Goal: Information Seeking & Learning: Compare options

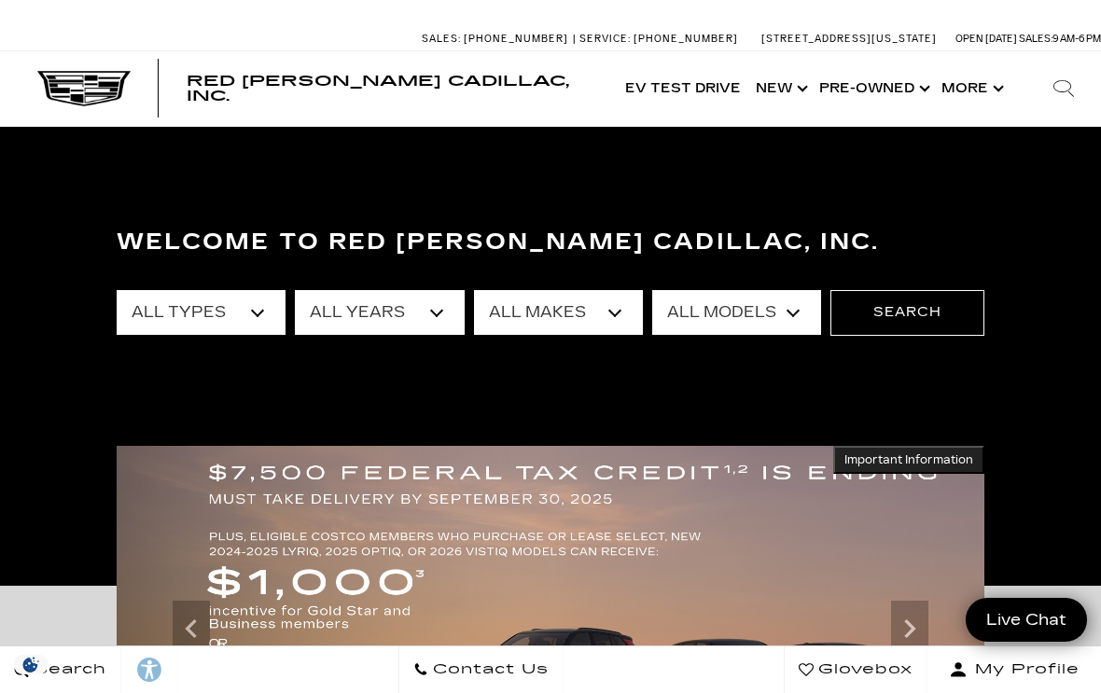
click at [449, 317] on select "All Years 2026 2025 2024 2023 2022 2021 2020 2019 2018 2017 2015 2011 2008" at bounding box center [379, 312] width 169 height 45
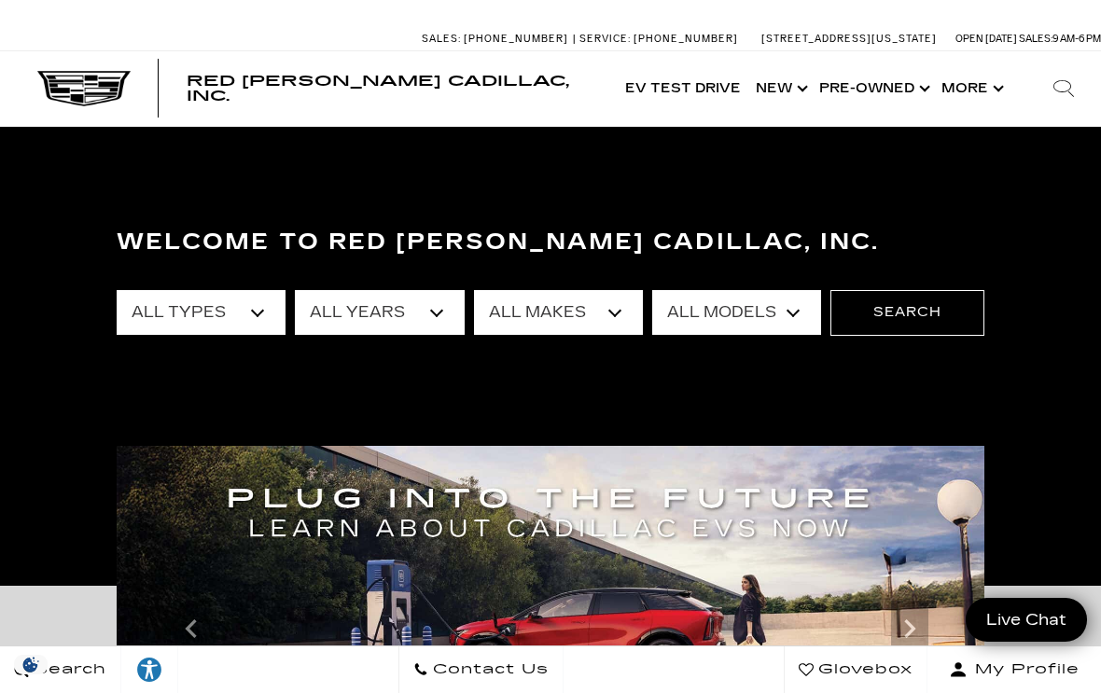
select select "2025"
click at [616, 313] on select "All Makes Cadillac Honda Toyota" at bounding box center [558, 312] width 169 height 45
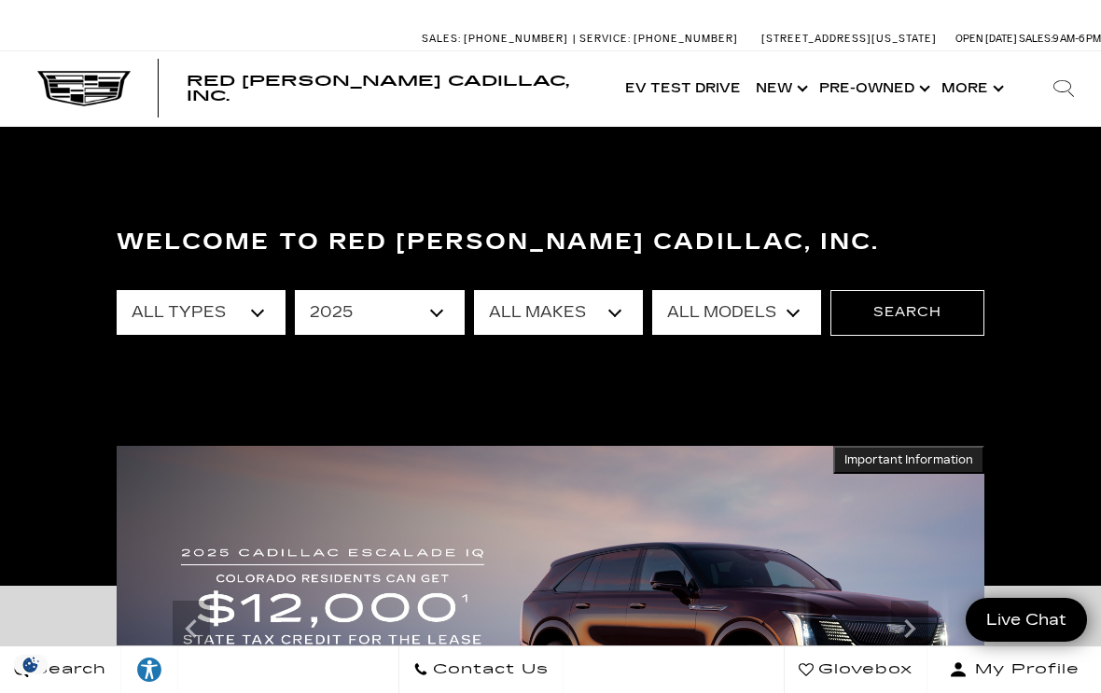
select select "Cadillac"
click at [794, 330] on select "All Models CT4 CT5 Escalade Escalade ESV ESCALADE IQ LYRIQ OPTIQ XT5 XT6" at bounding box center [736, 312] width 169 height 45
select select "XT5"
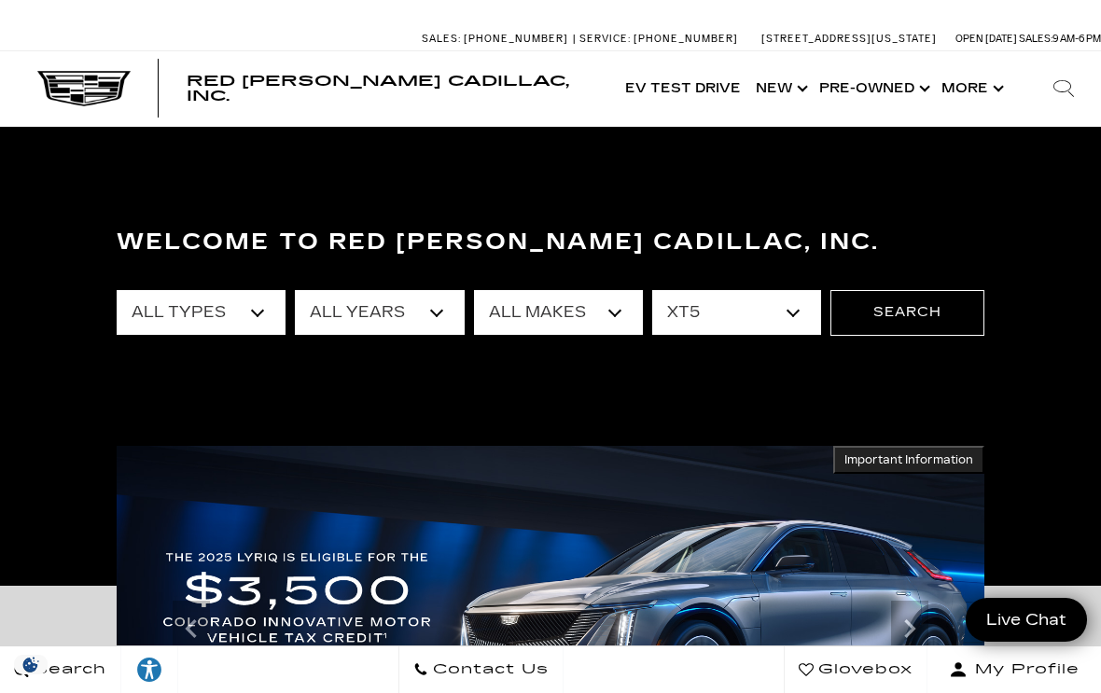
click at [921, 312] on button "Search" at bounding box center [907, 312] width 154 height 45
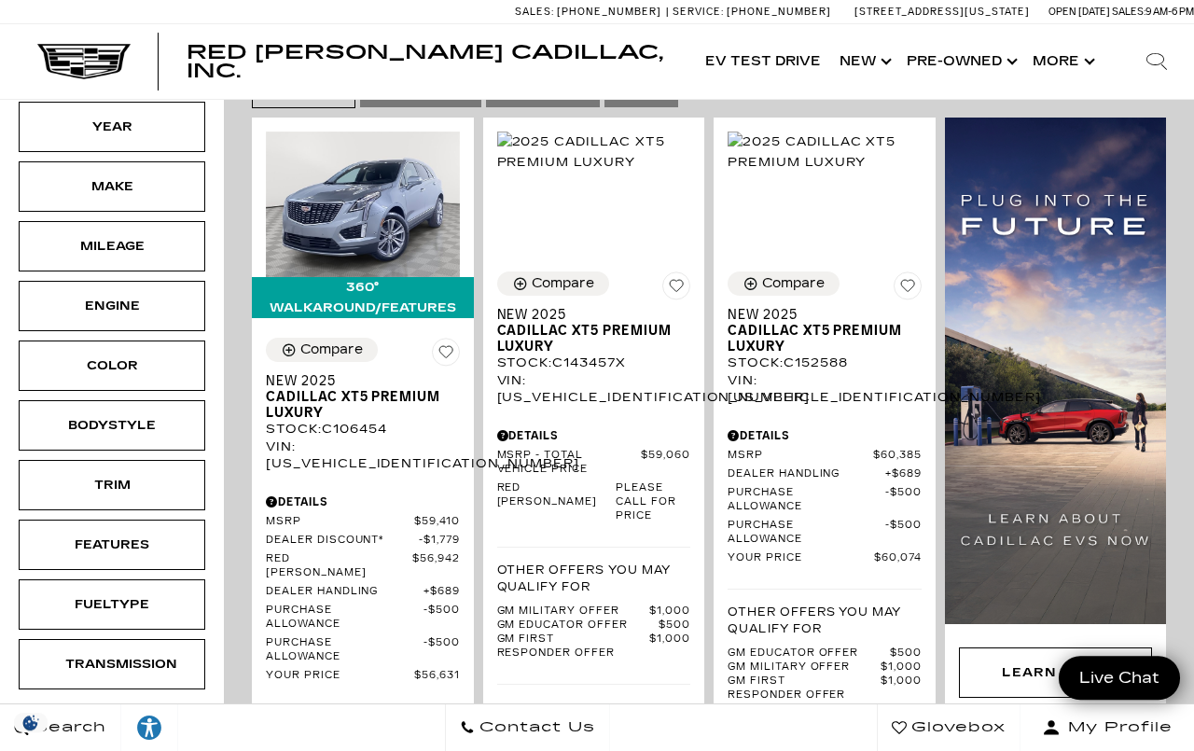
scroll to position [426, 0]
click at [602, 160] on img at bounding box center [594, 152] width 194 height 41
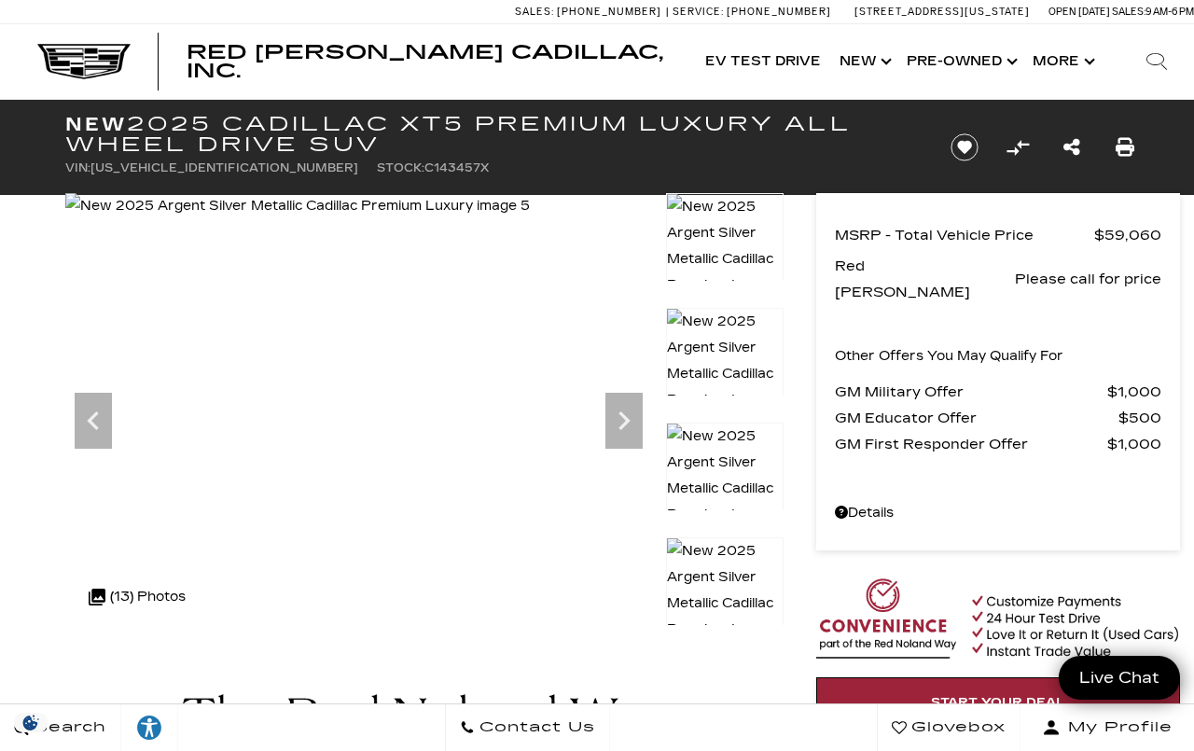
click at [633, 423] on icon "Next" at bounding box center [623, 420] width 37 height 37
click at [634, 429] on icon "Next" at bounding box center [623, 420] width 37 height 37
click at [743, 454] on div at bounding box center [725, 479] width 118 height 115
click at [387, 67] on span "Red [PERSON_NAME] Cadillac, Inc." at bounding box center [425, 61] width 477 height 41
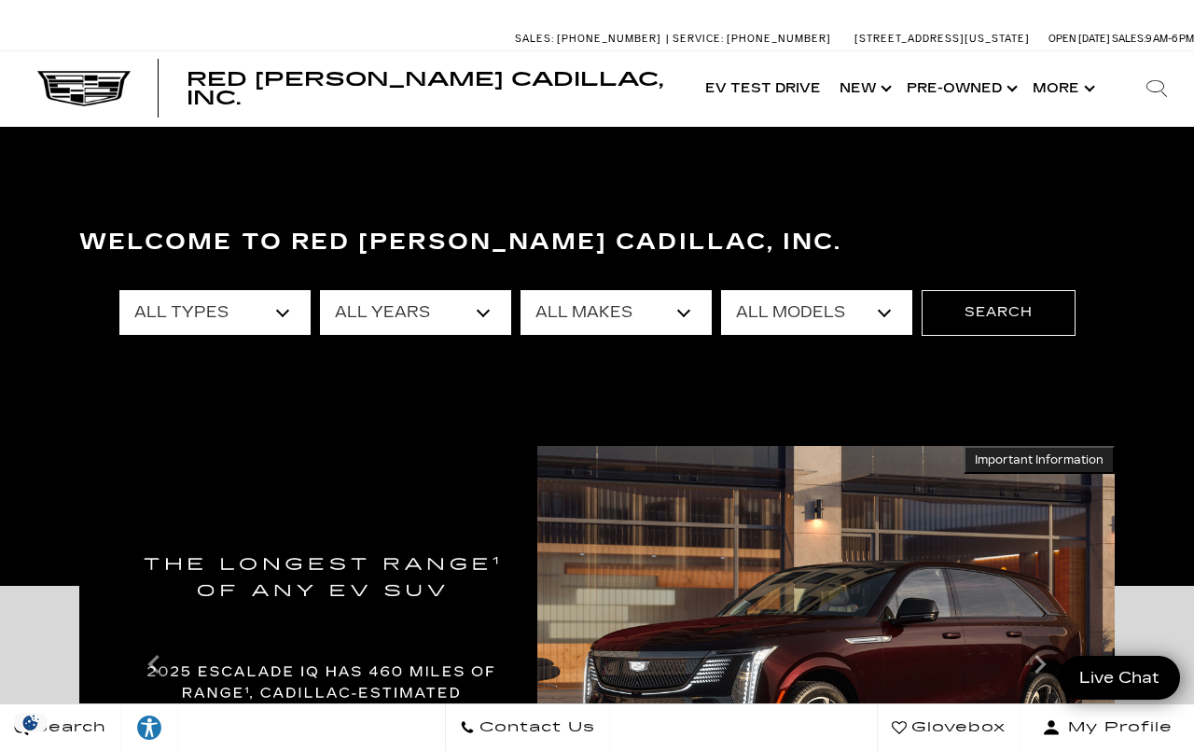
click at [834, 329] on select "All Models [US_STATE] Crosstrek Crown Signia CT4 CT5 DTS Enclave EQE Equinox Es…" at bounding box center [816, 312] width 191 height 45
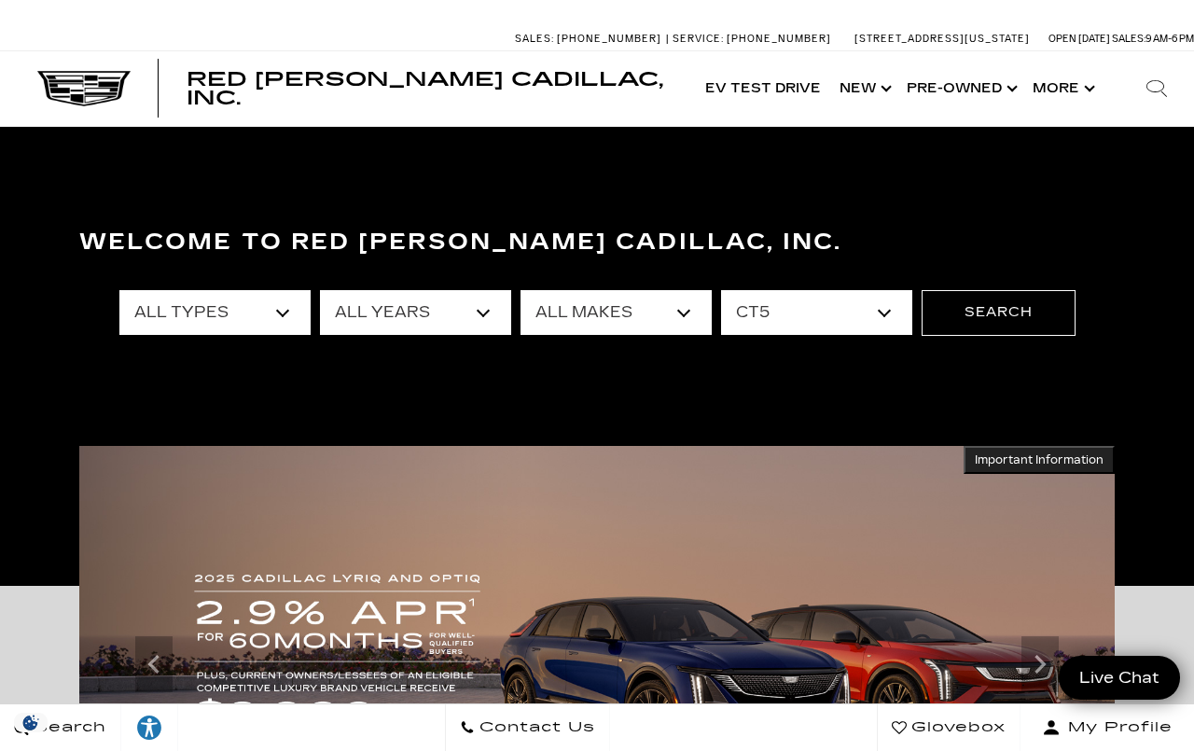
click at [880, 310] on select "All Models [US_STATE] Crosstrek Crown Signia CT4 CT5 DTS Enclave EQE Equinox Es…" at bounding box center [816, 312] width 191 height 45
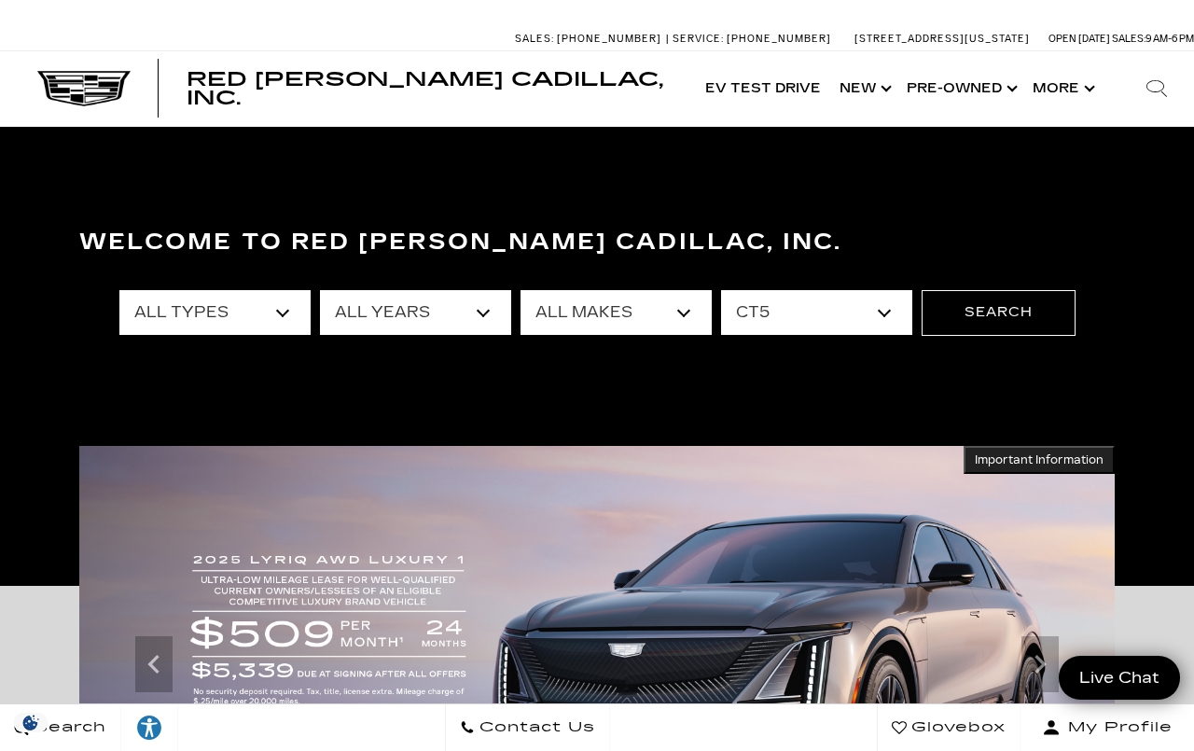
select select "XT5"
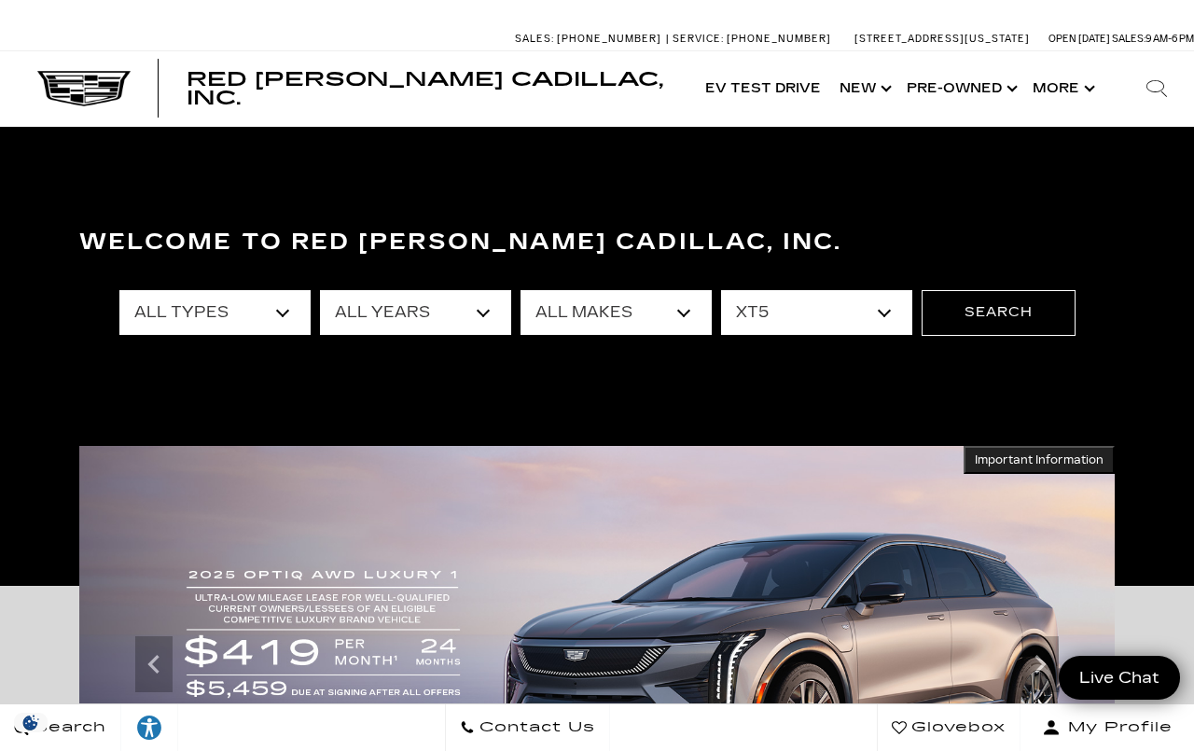
click at [1000, 312] on button "Search" at bounding box center [999, 312] width 154 height 45
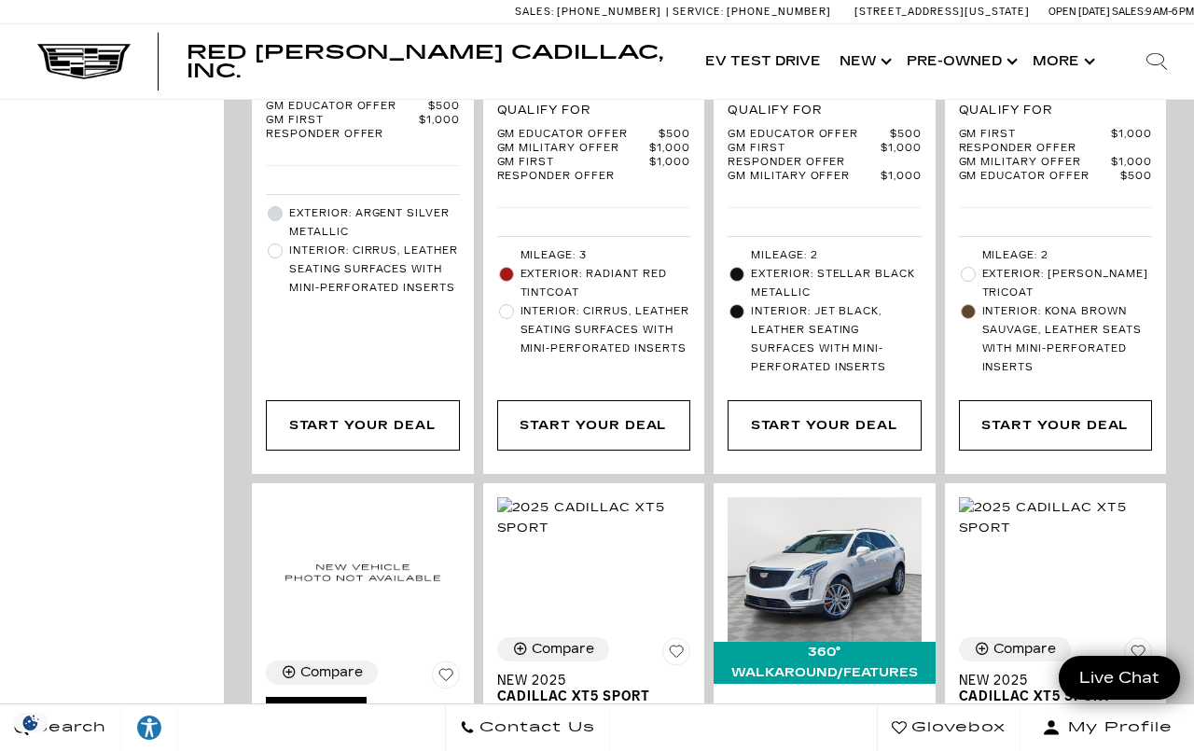
scroll to position [1947, 0]
click at [369, 436] on div "Start Your Deal" at bounding box center [362, 425] width 147 height 21
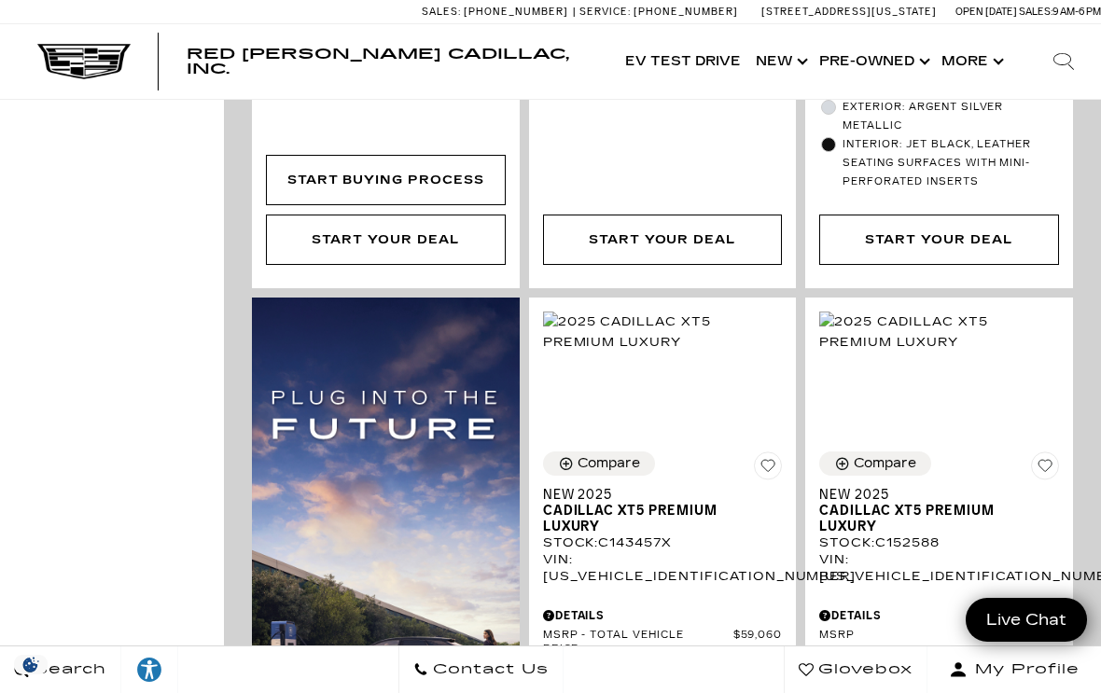
scroll to position [1214, 0]
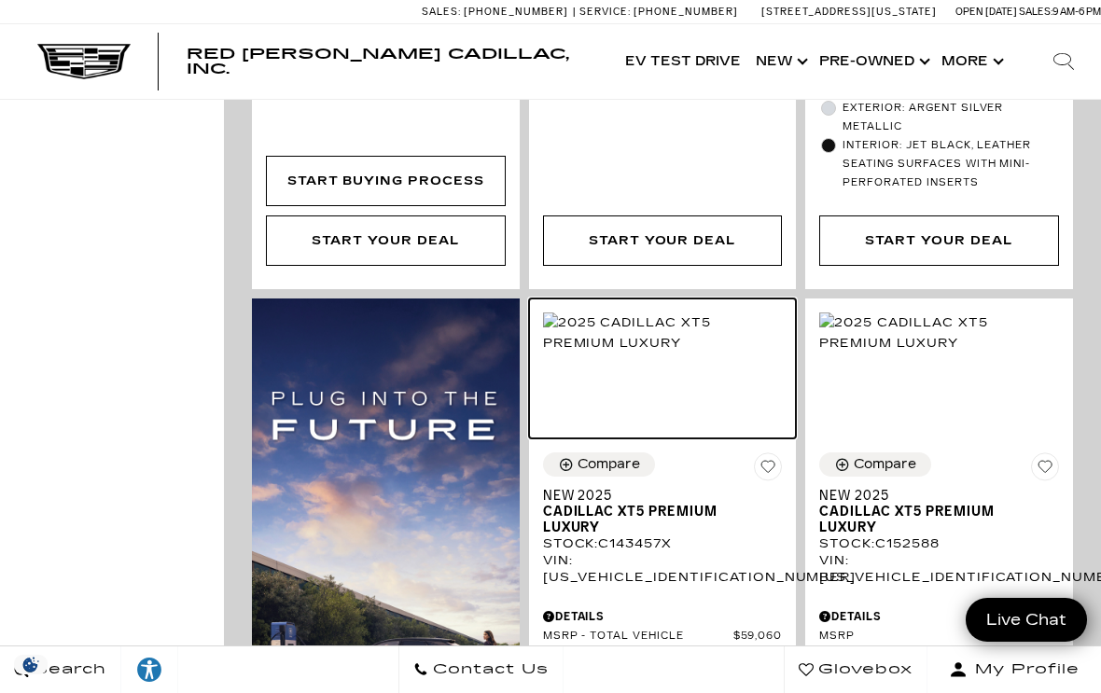
click at [660, 313] on img at bounding box center [663, 332] width 240 height 41
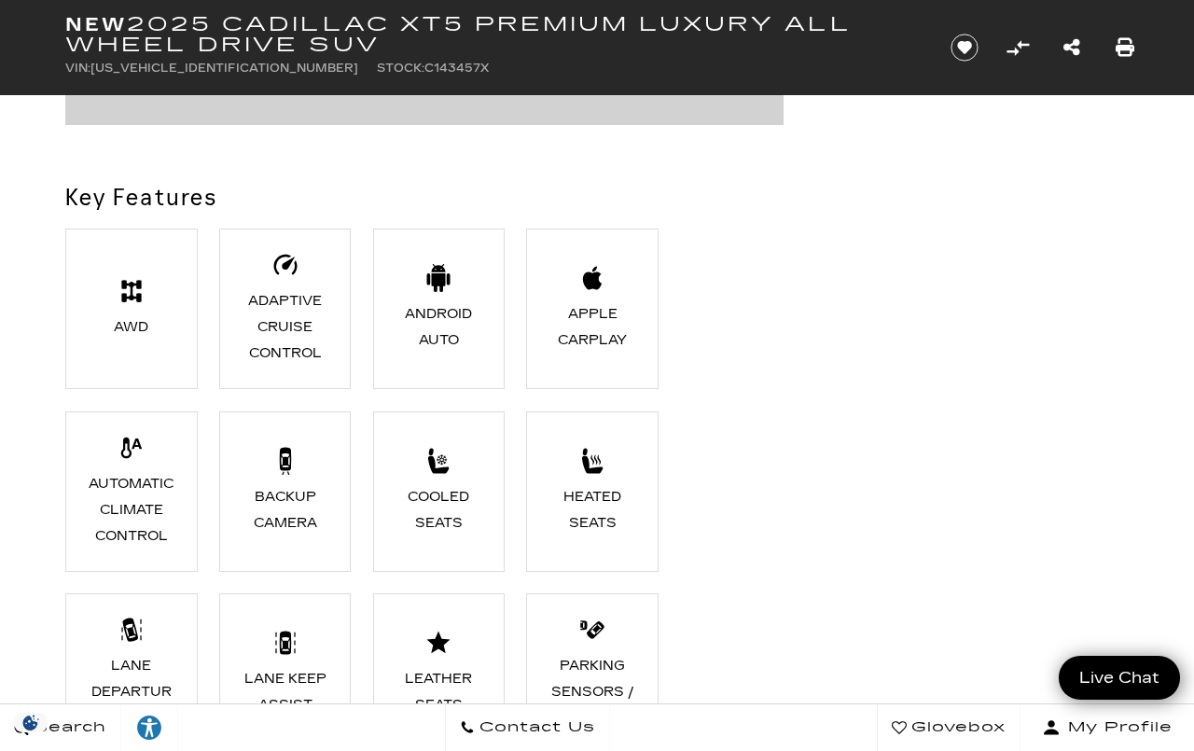
scroll to position [1216, 0]
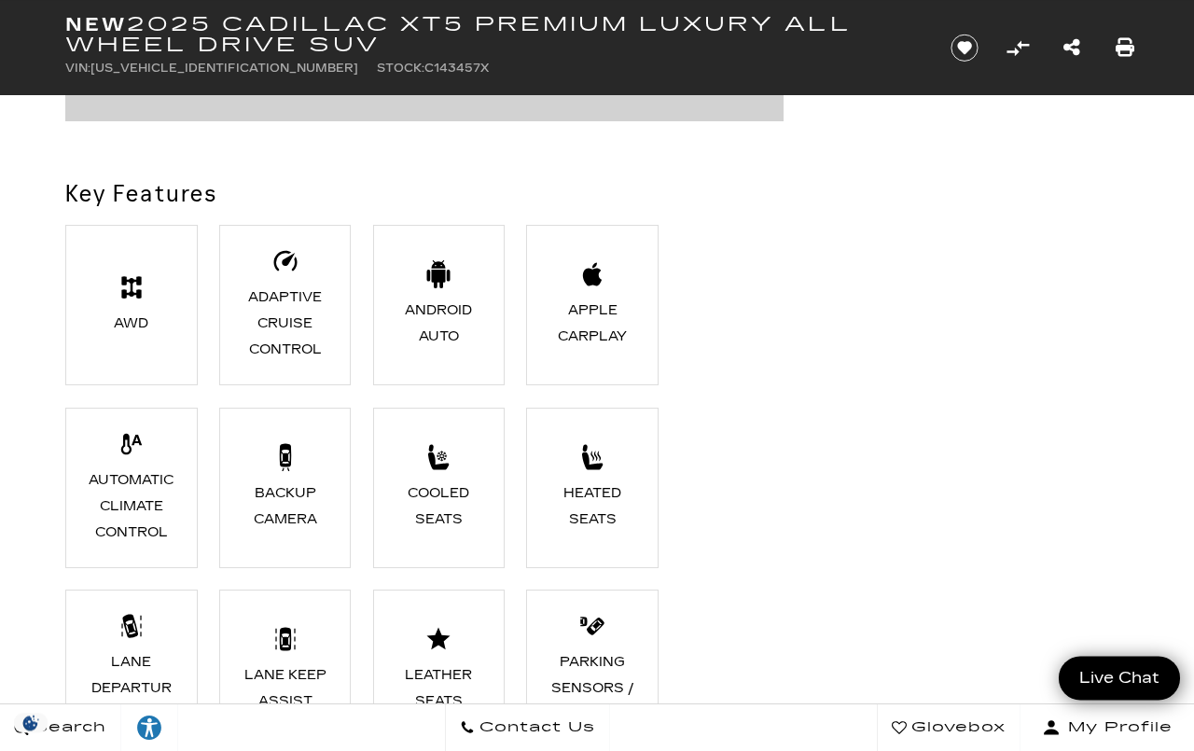
click at [588, 469] on icon at bounding box center [592, 460] width 21 height 18
click at [606, 460] on icon at bounding box center [592, 457] width 28 height 28
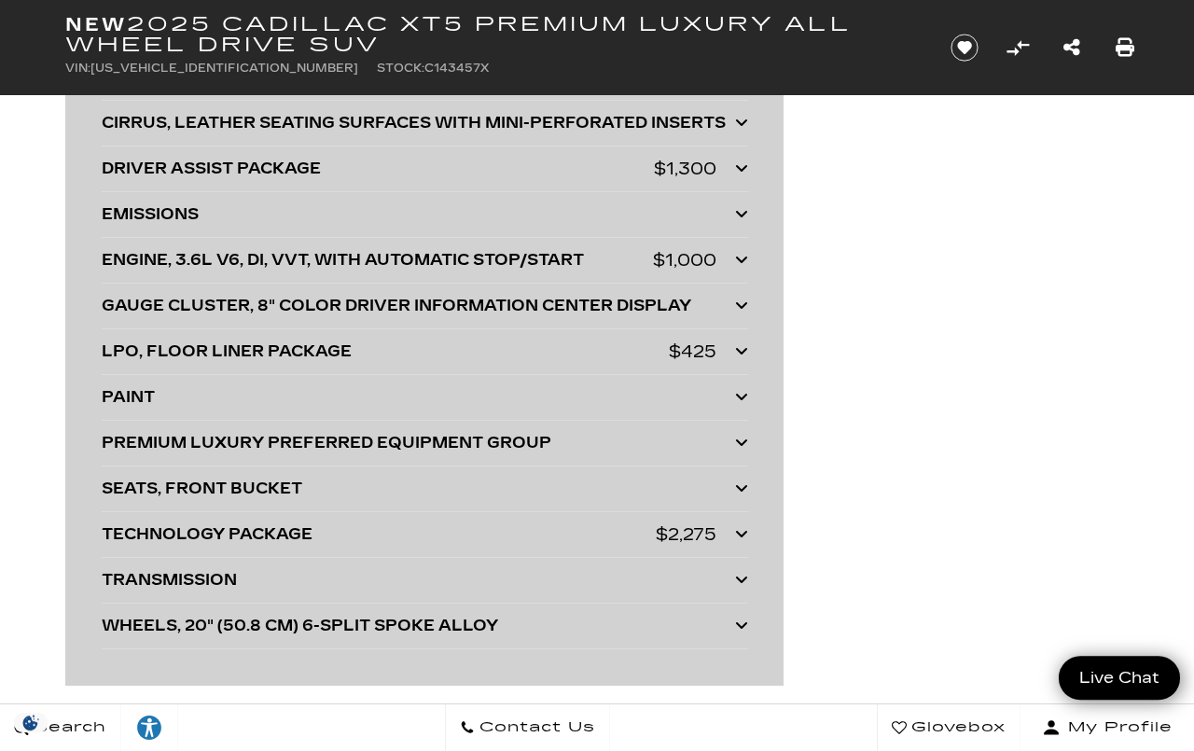
scroll to position [4907, 0]
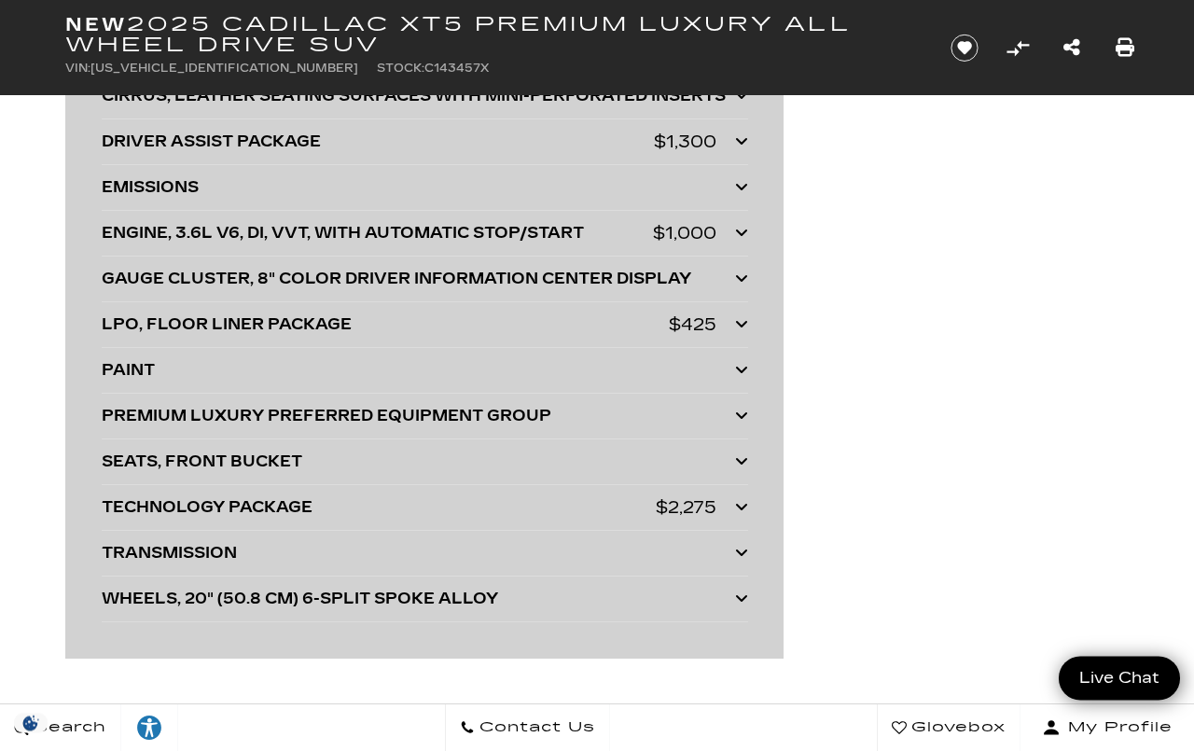
click at [562, 371] on div "PAINT" at bounding box center [418, 370] width 633 height 26
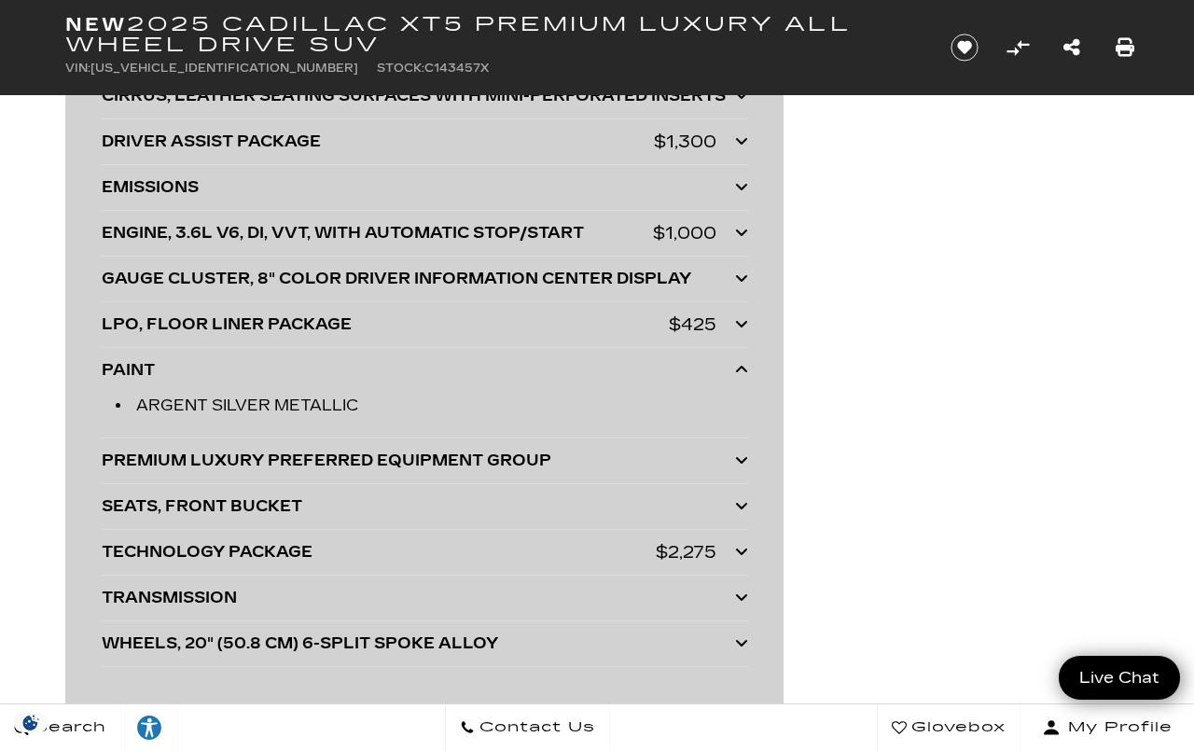
click at [326, 564] on div "TECHNOLOGY PACKAGE" at bounding box center [379, 552] width 554 height 26
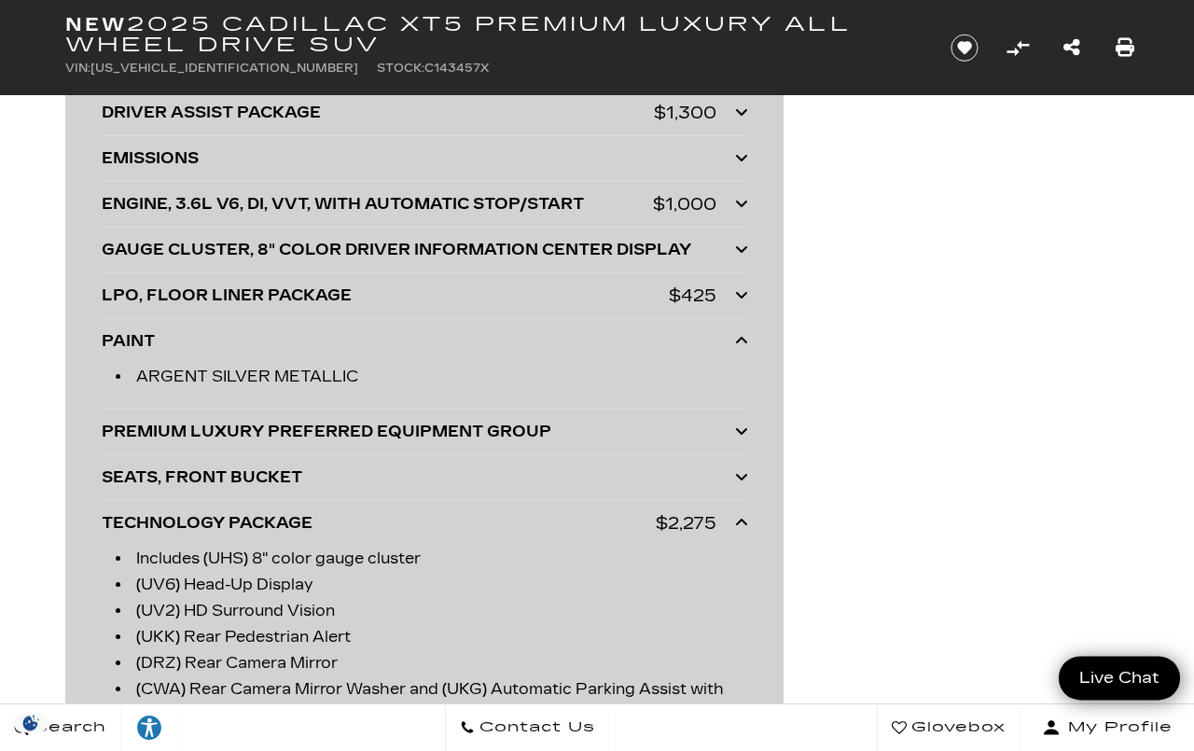
scroll to position [4891, 0]
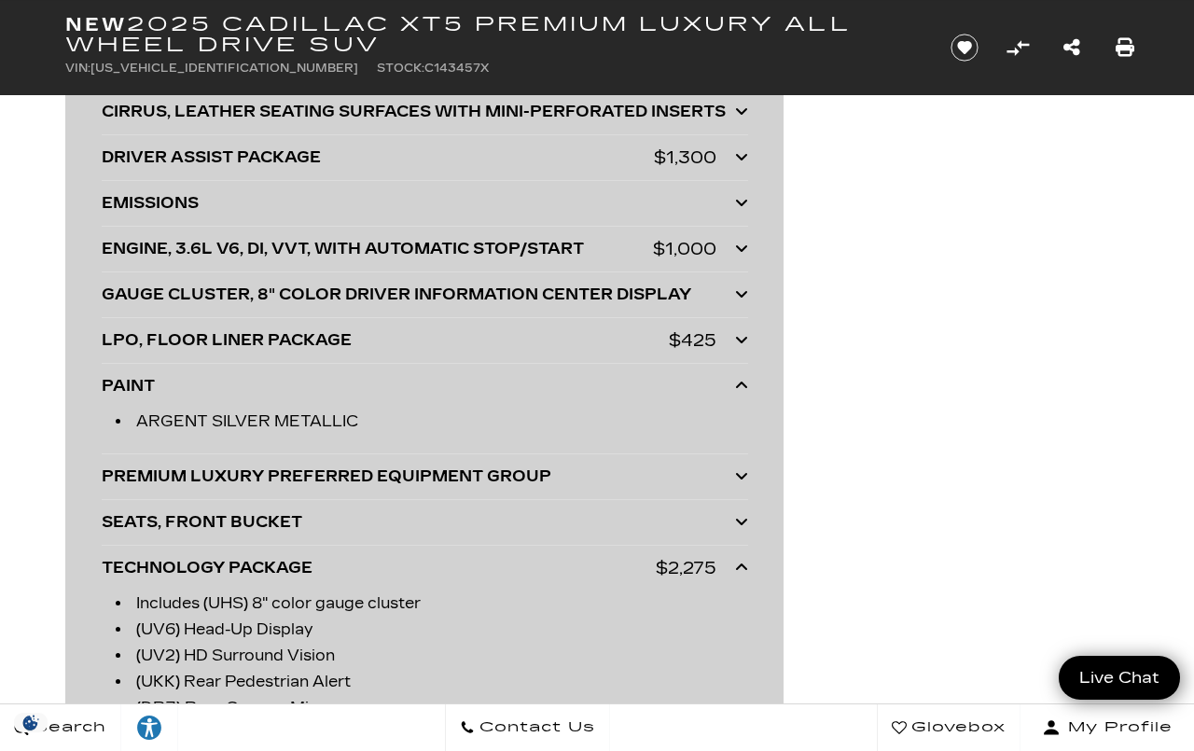
click at [115, 399] on div "PAINT" at bounding box center [418, 386] width 633 height 26
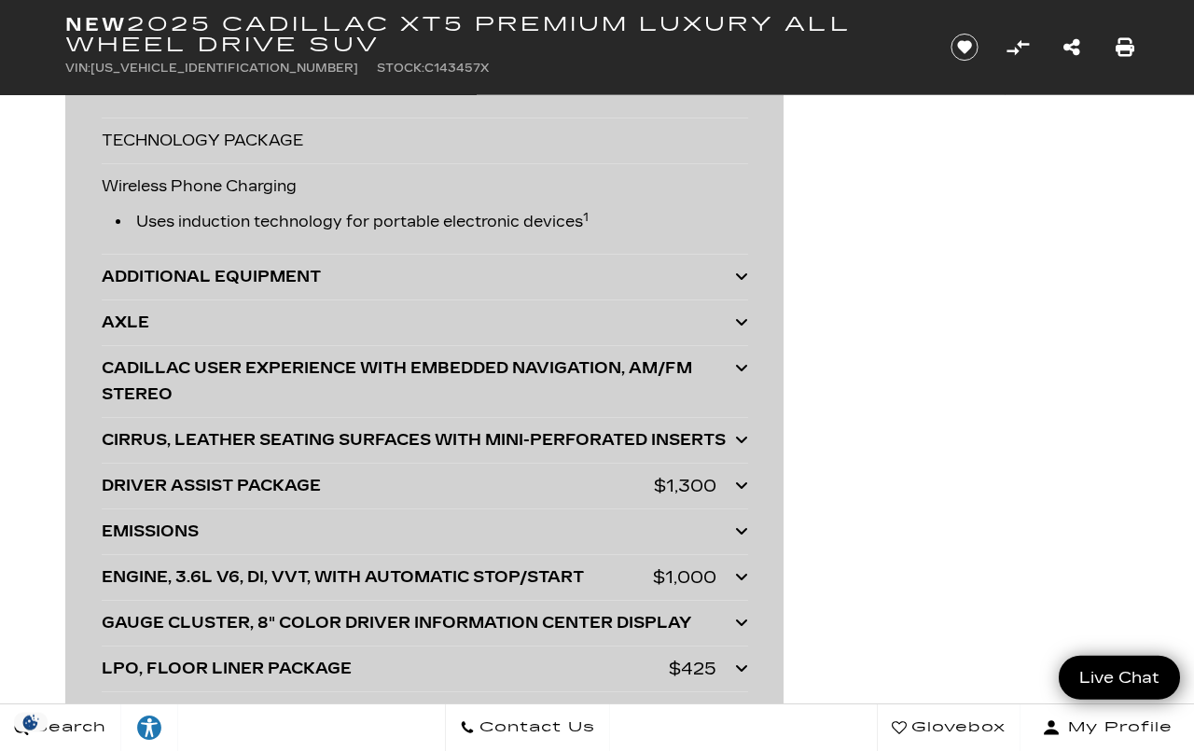
scroll to position [4564, 0]
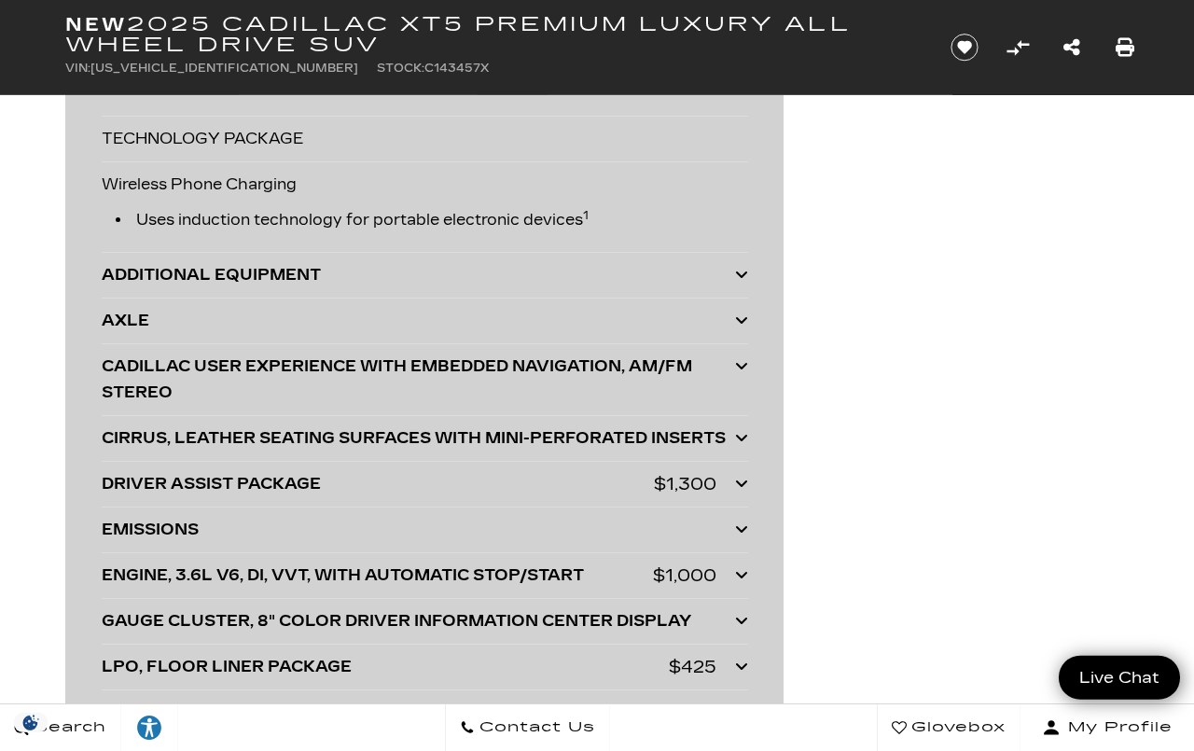
click at [747, 282] on icon at bounding box center [741, 274] width 13 height 15
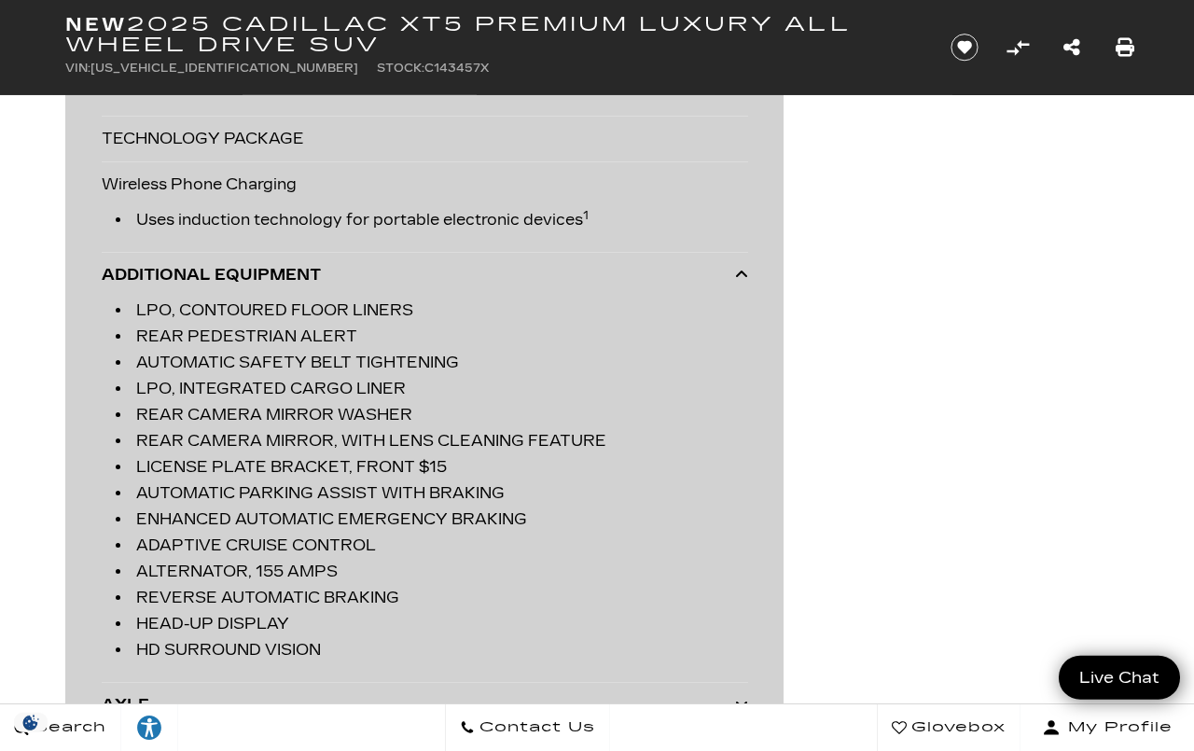
click at [746, 278] on icon at bounding box center [741, 274] width 13 height 15
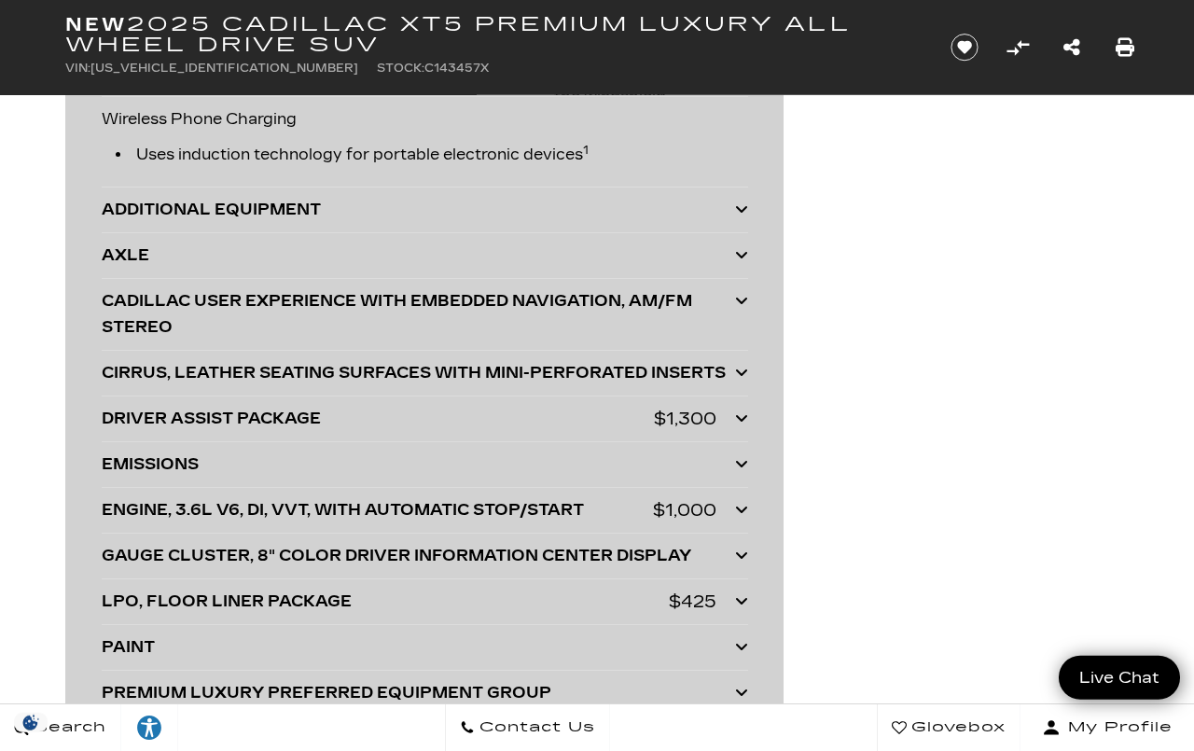
scroll to position [4633, 0]
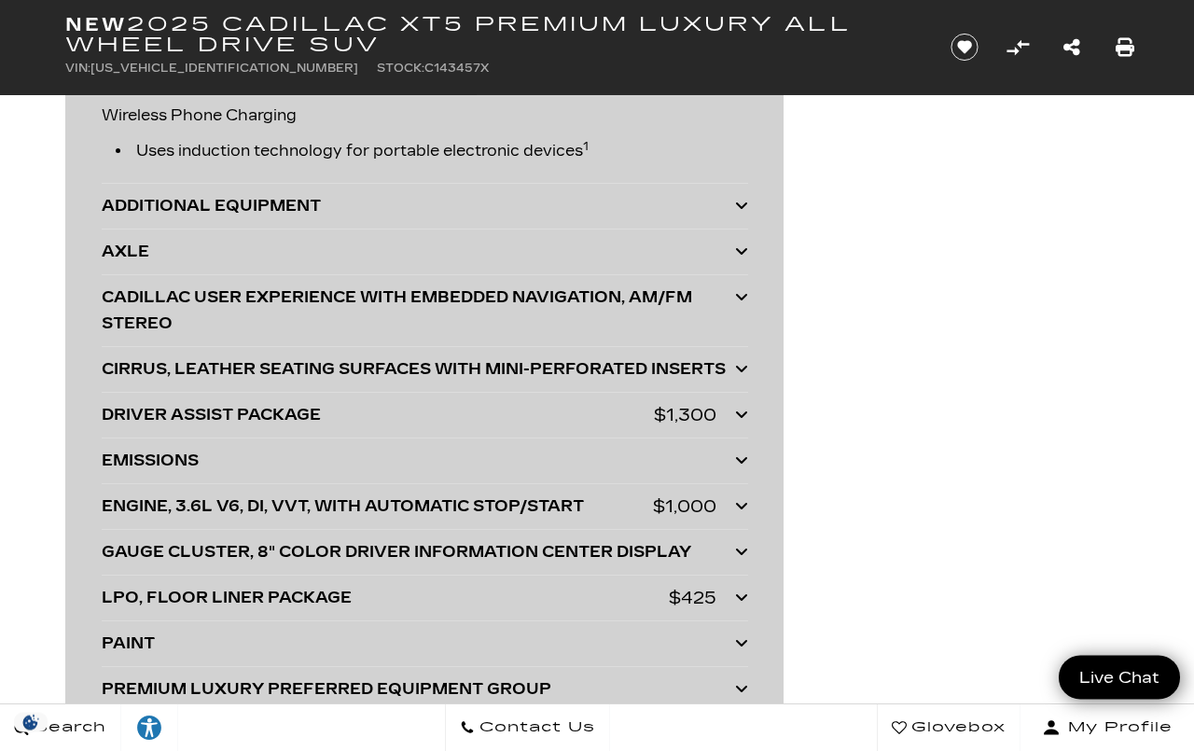
click at [743, 365] on icon at bounding box center [741, 368] width 13 height 15
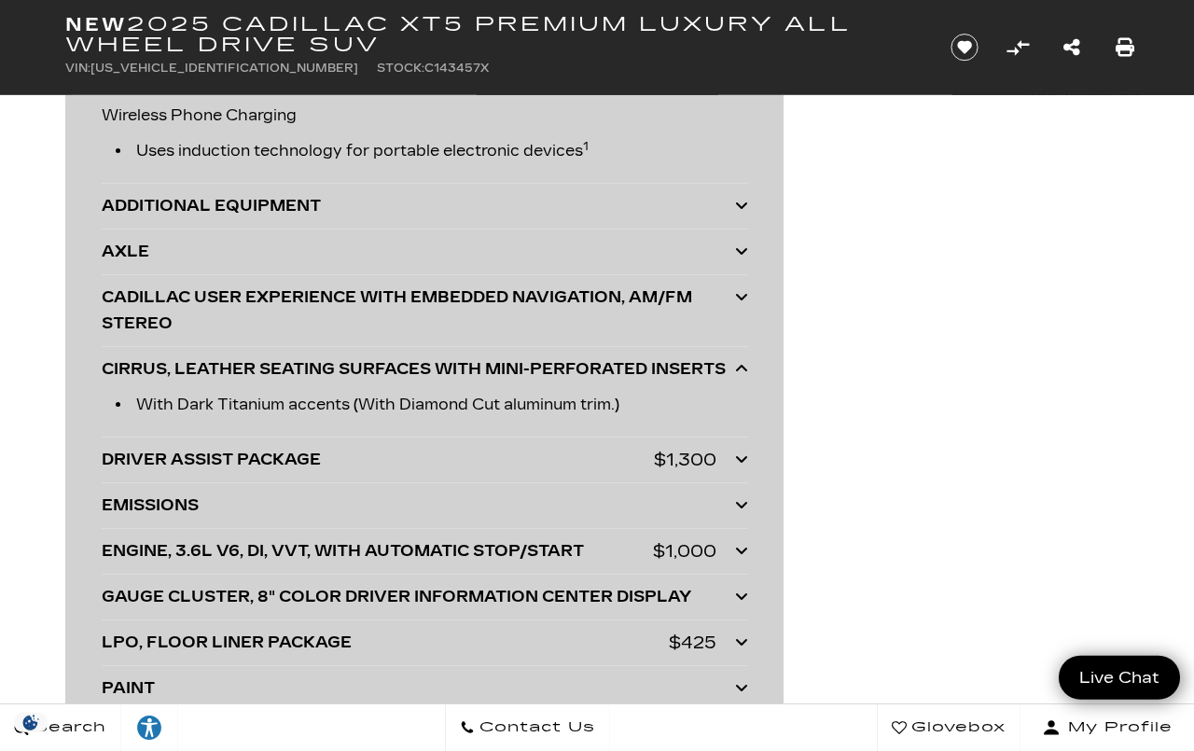
click at [745, 367] on icon at bounding box center [741, 368] width 13 height 15
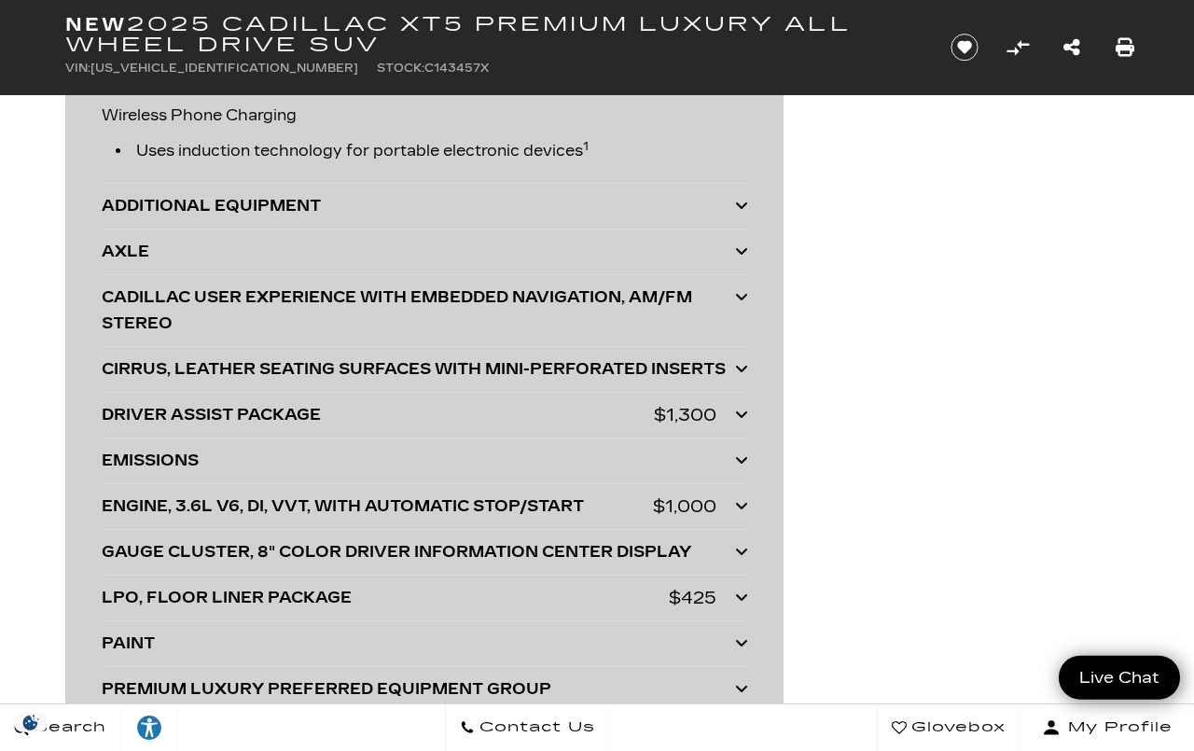
click at [746, 411] on icon at bounding box center [741, 414] width 13 height 15
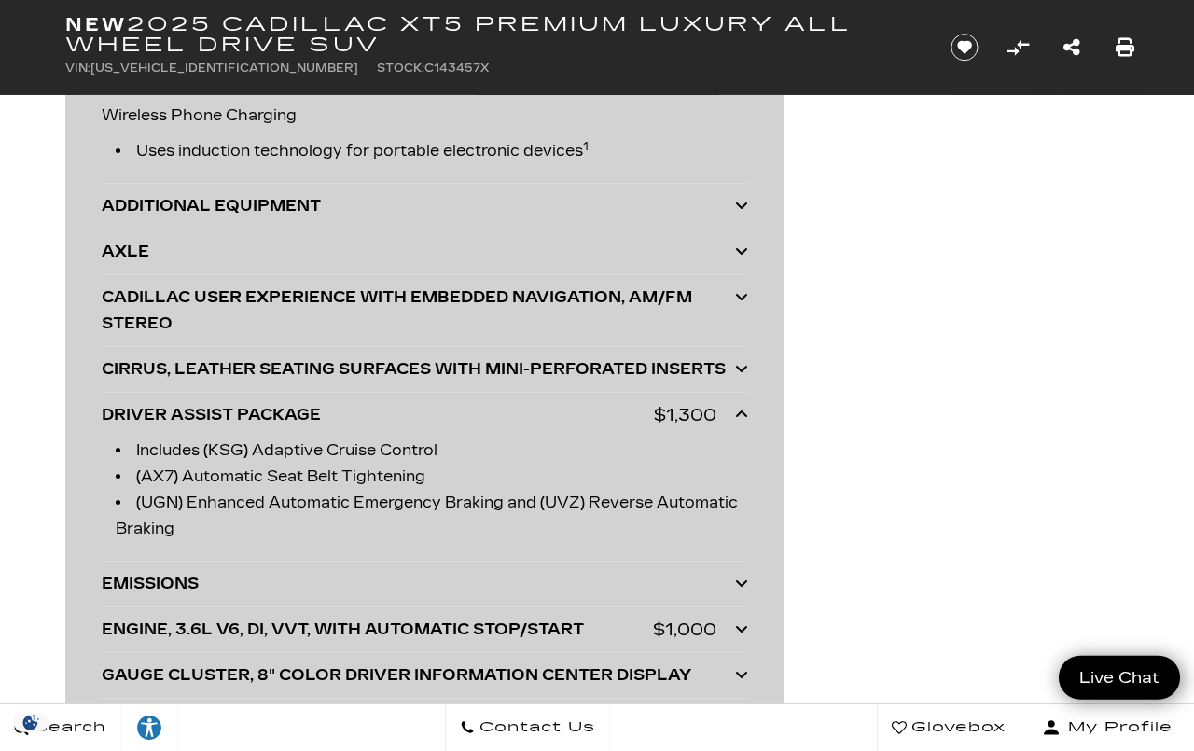
click at [740, 414] on icon at bounding box center [741, 414] width 13 height 15
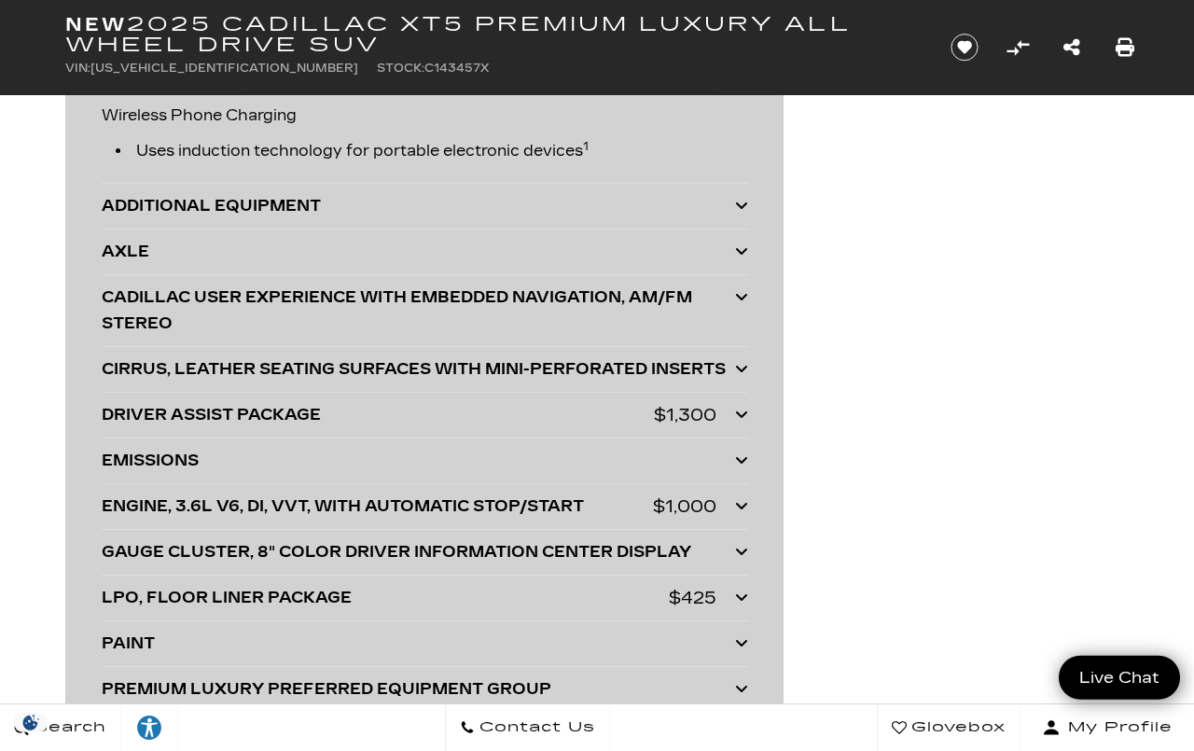
click at [744, 501] on icon at bounding box center [741, 505] width 13 height 15
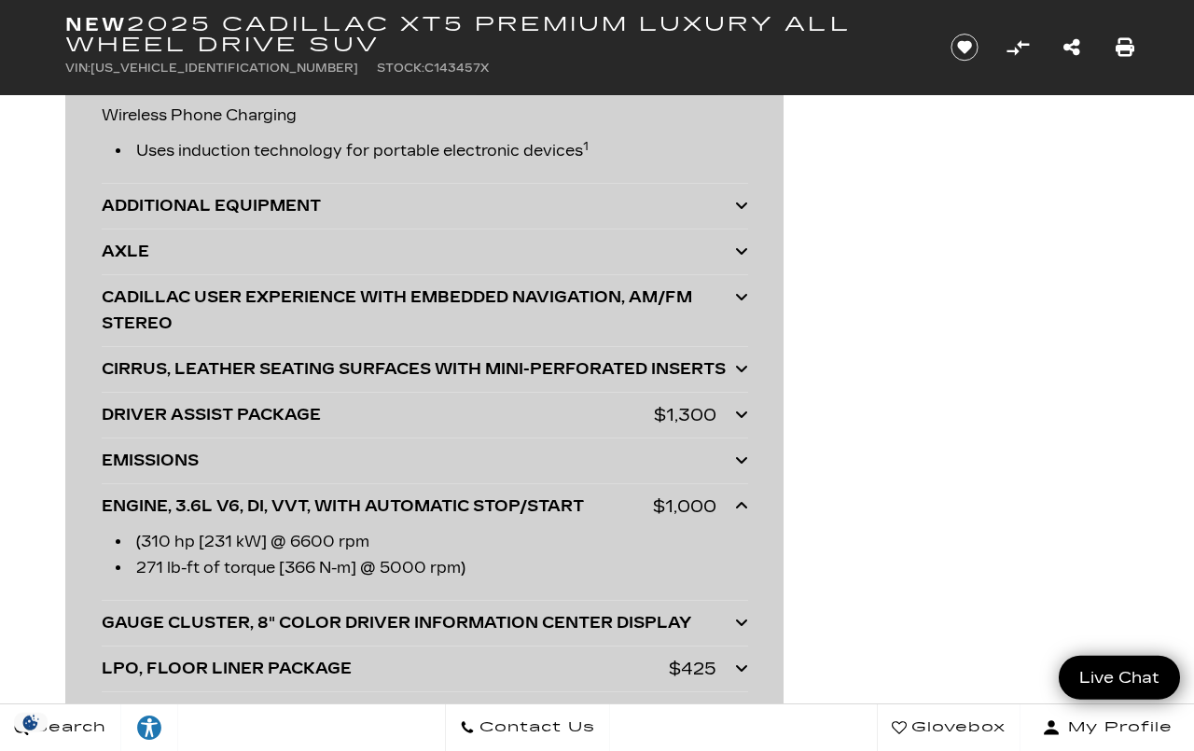
click at [745, 498] on div at bounding box center [741, 506] width 13 height 26
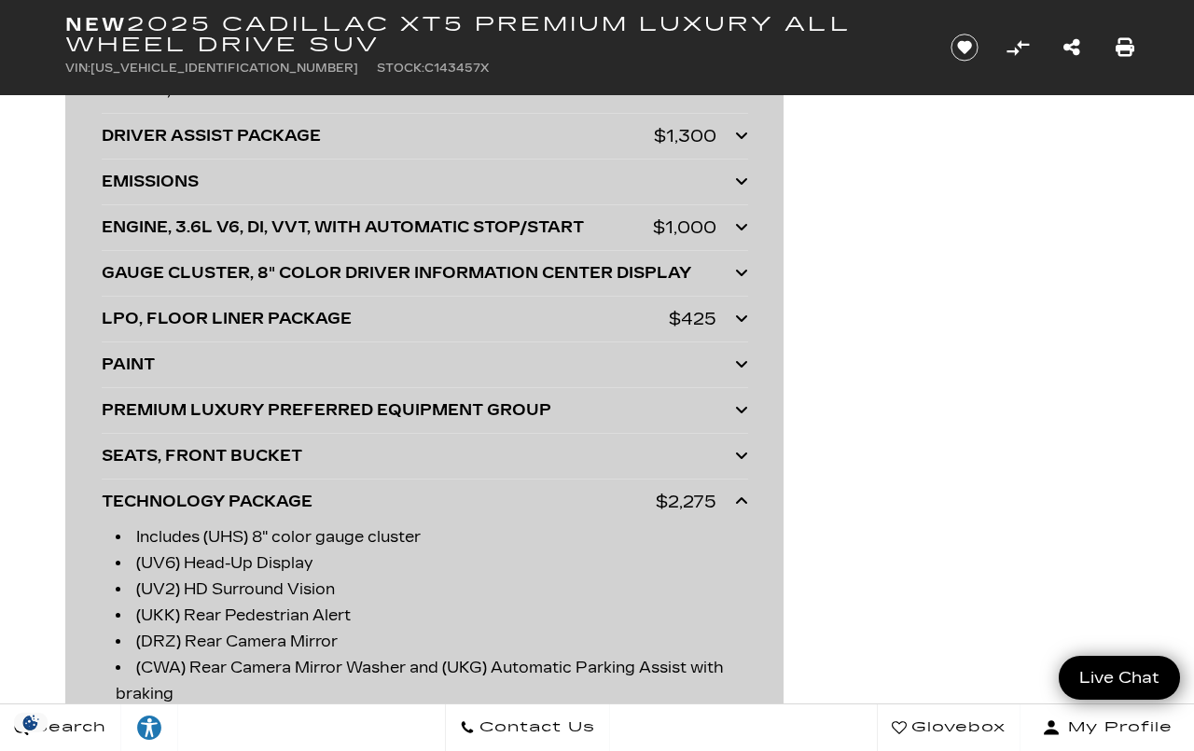
scroll to position [4916, 0]
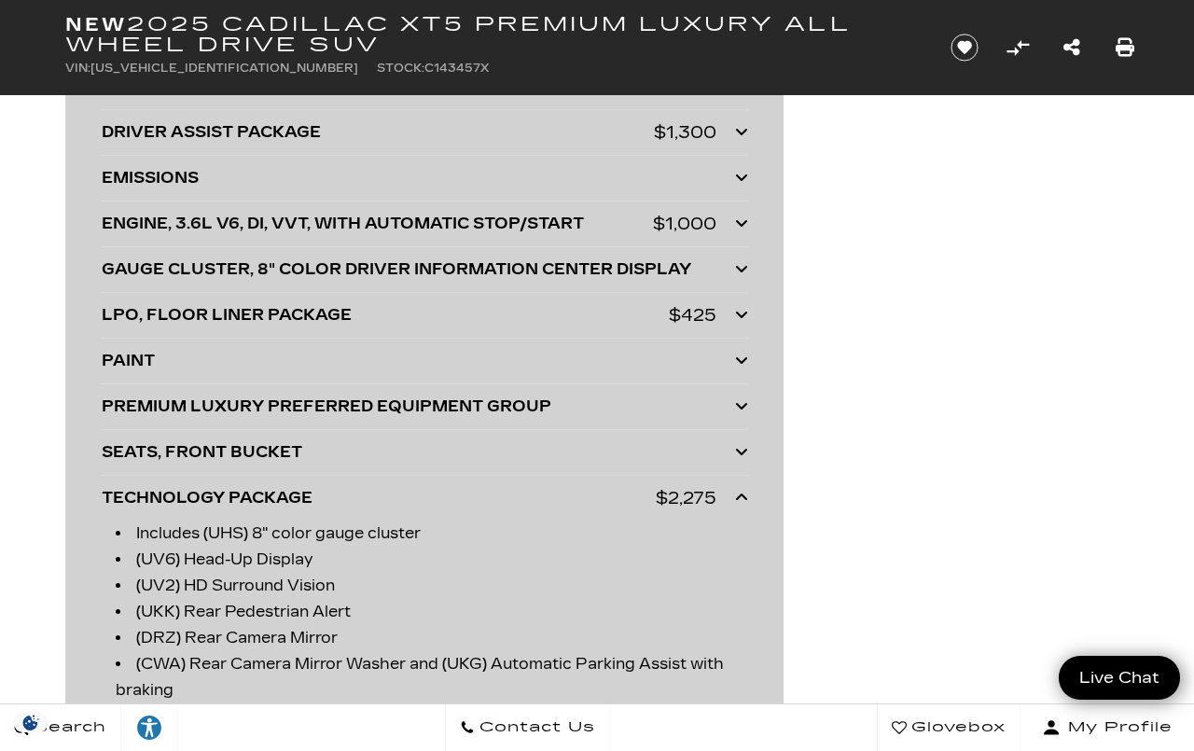
click at [745, 410] on icon at bounding box center [741, 405] width 13 height 15
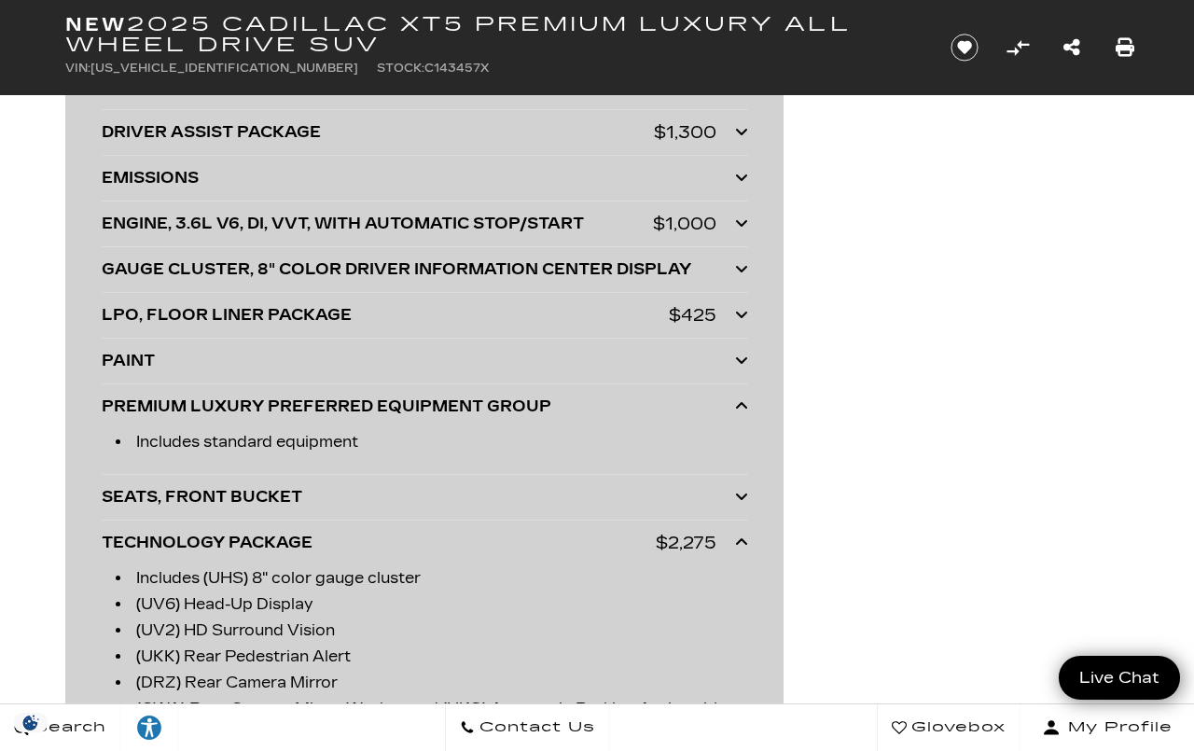
click at [745, 413] on icon at bounding box center [741, 405] width 13 height 15
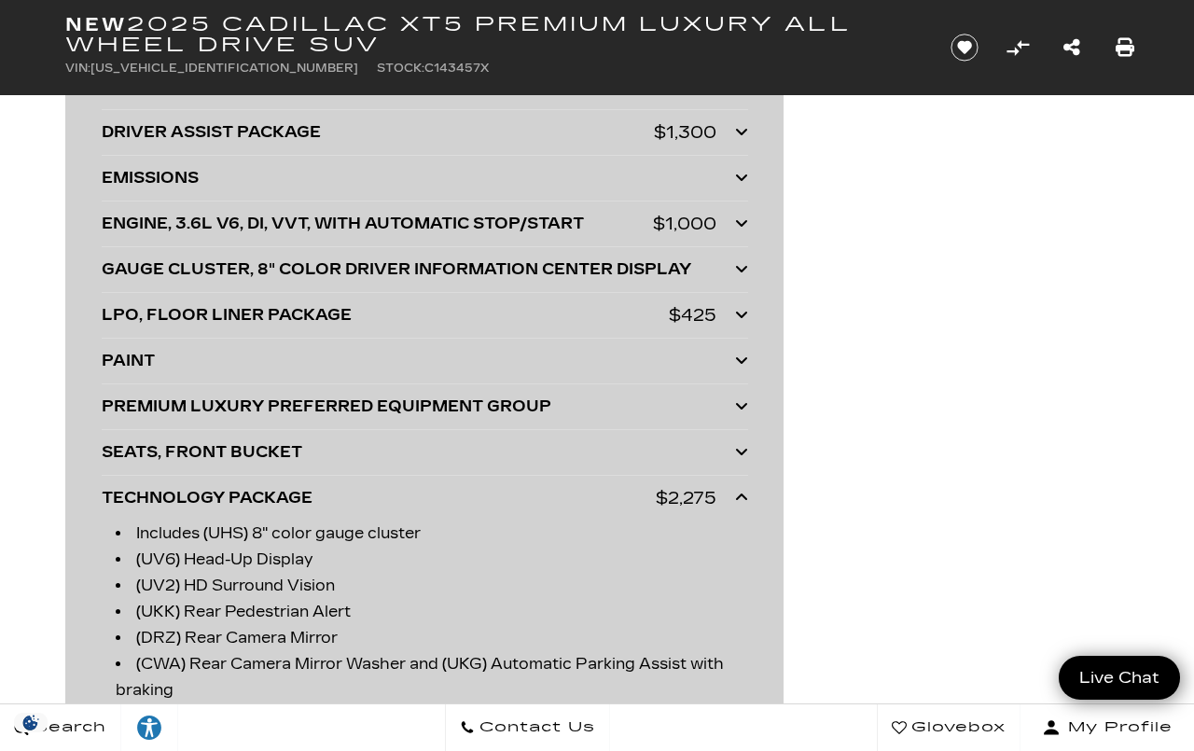
click at [741, 448] on icon at bounding box center [741, 451] width 13 height 15
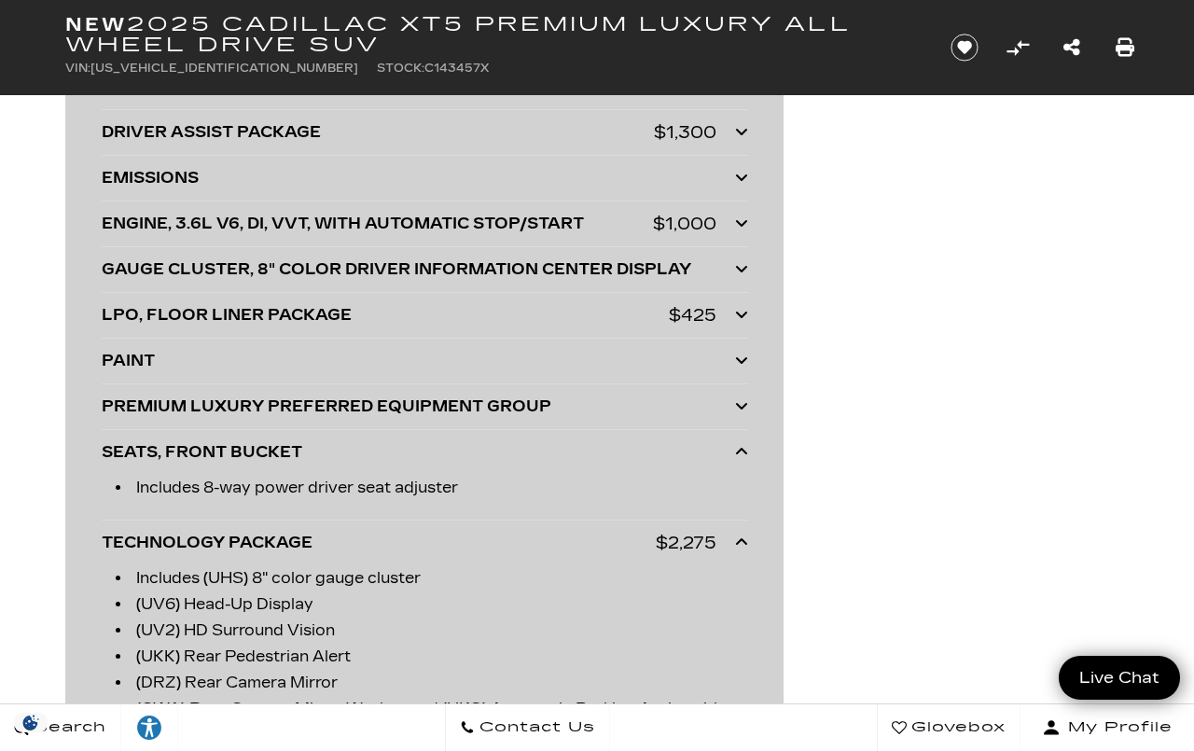
click at [746, 452] on icon at bounding box center [741, 451] width 13 height 15
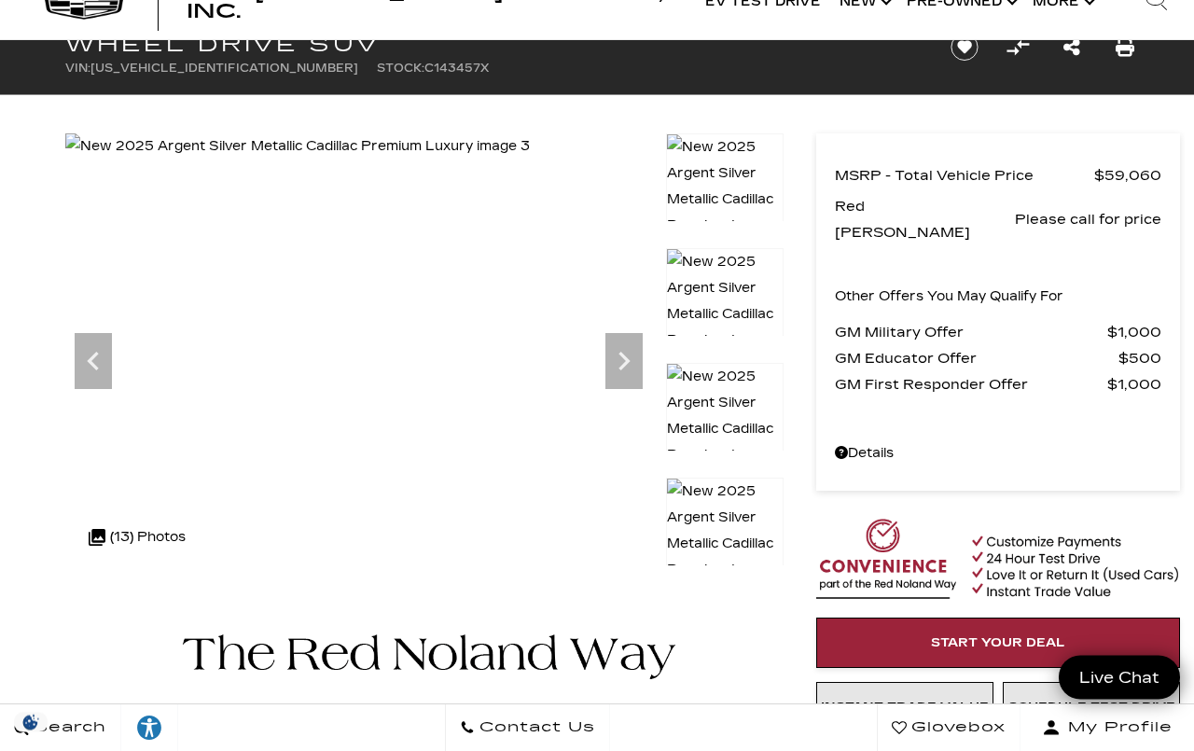
scroll to position [0, 0]
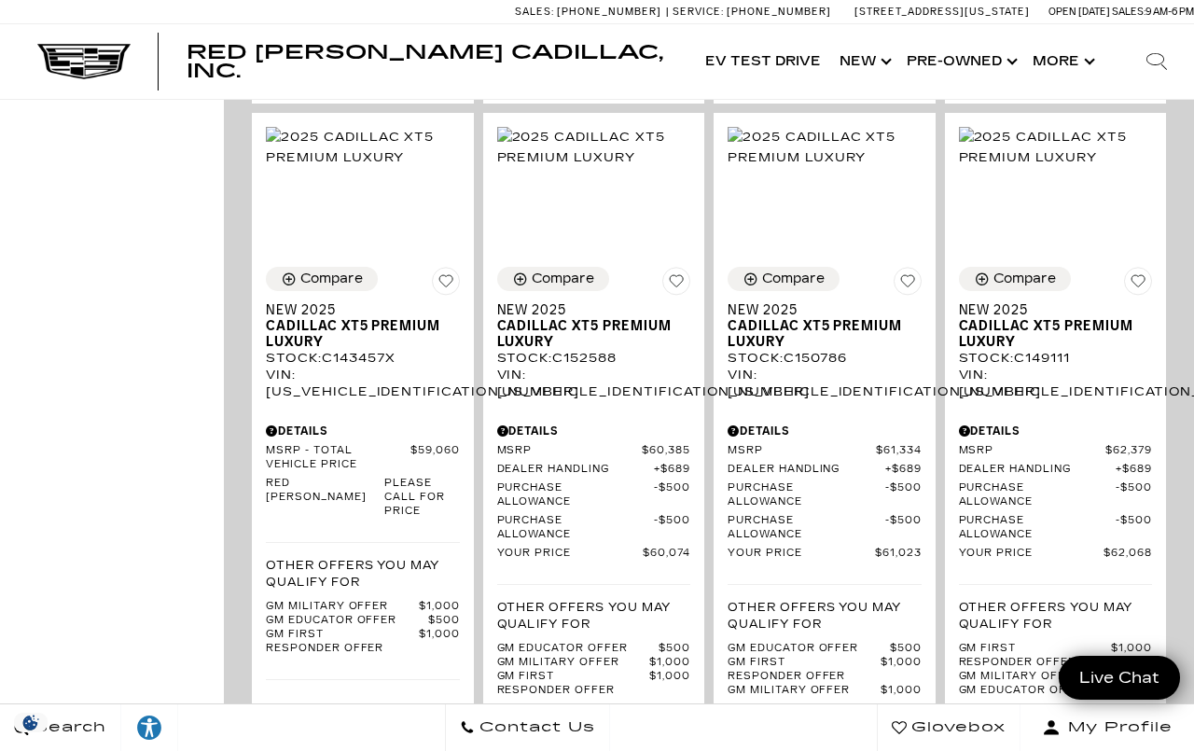
scroll to position [1433, 0]
click at [608, 168] on img at bounding box center [594, 147] width 194 height 41
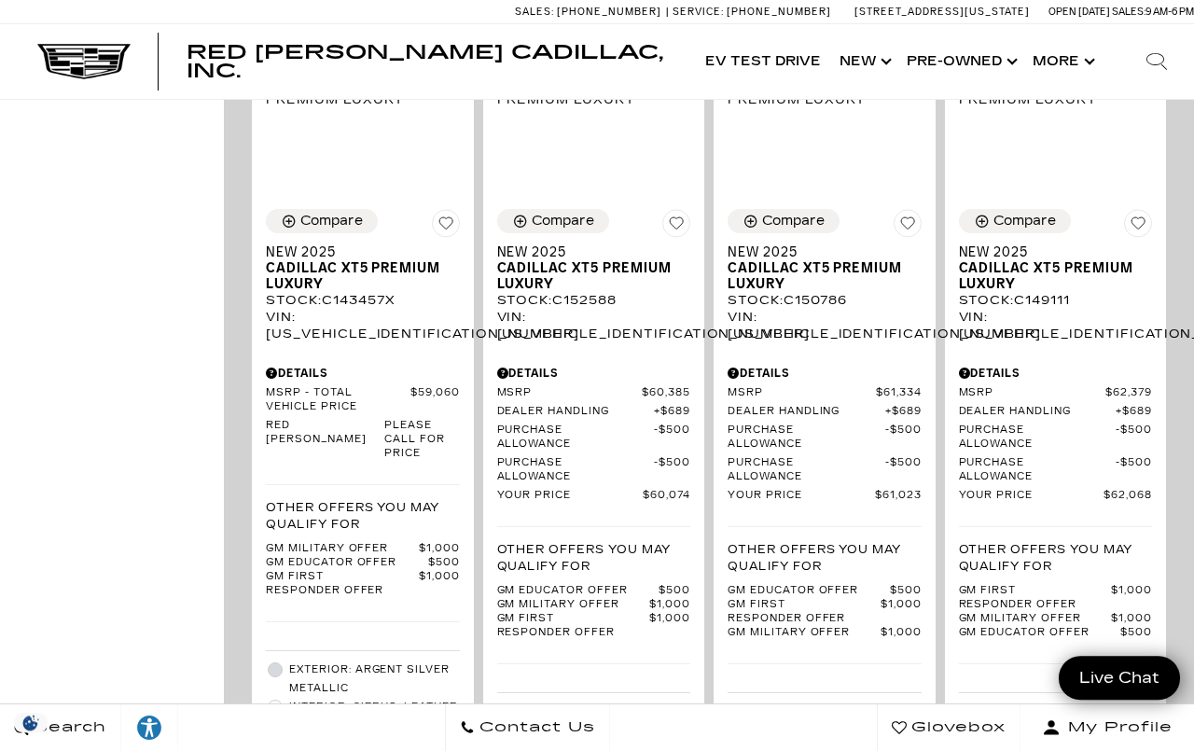
scroll to position [1491, 0]
click at [829, 110] on img at bounding box center [825, 89] width 194 height 41
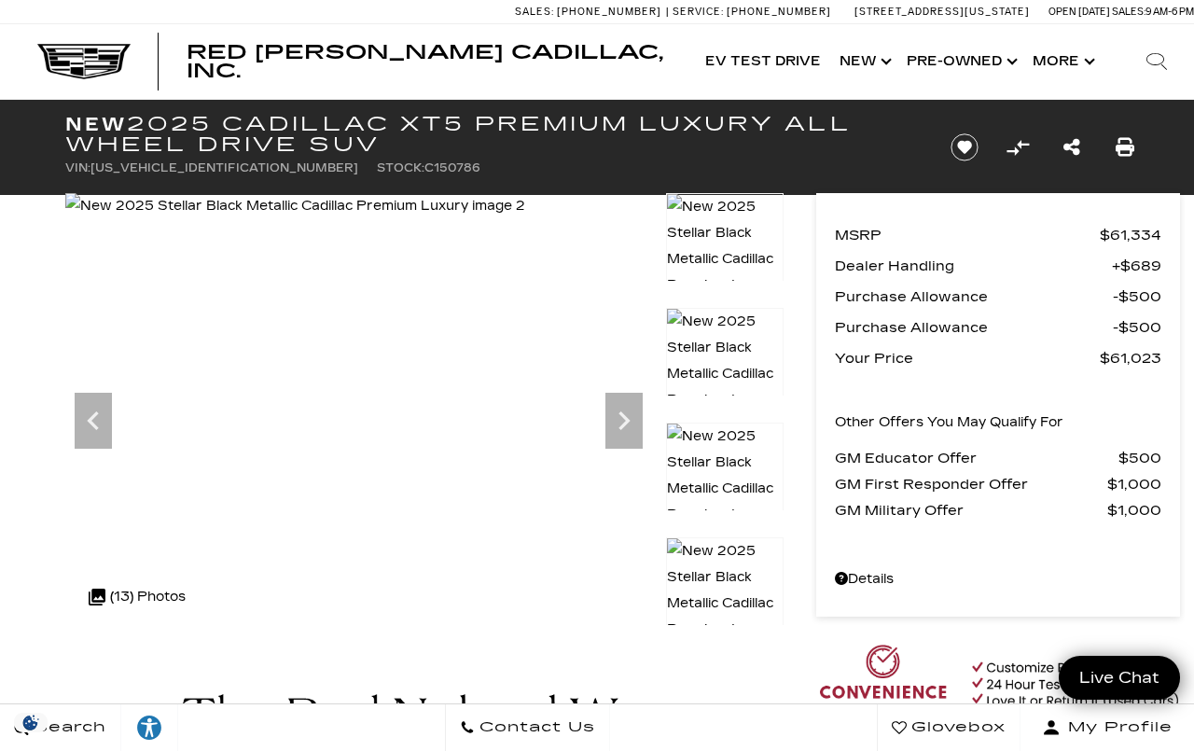
click at [631, 413] on icon "Next" at bounding box center [623, 420] width 37 height 37
click at [642, 425] on icon "Next" at bounding box center [623, 420] width 37 height 37
click at [629, 421] on icon "Next" at bounding box center [623, 420] width 11 height 19
click at [626, 417] on icon "Next" at bounding box center [623, 420] width 11 height 19
click at [631, 423] on icon "Next" at bounding box center [623, 420] width 37 height 37
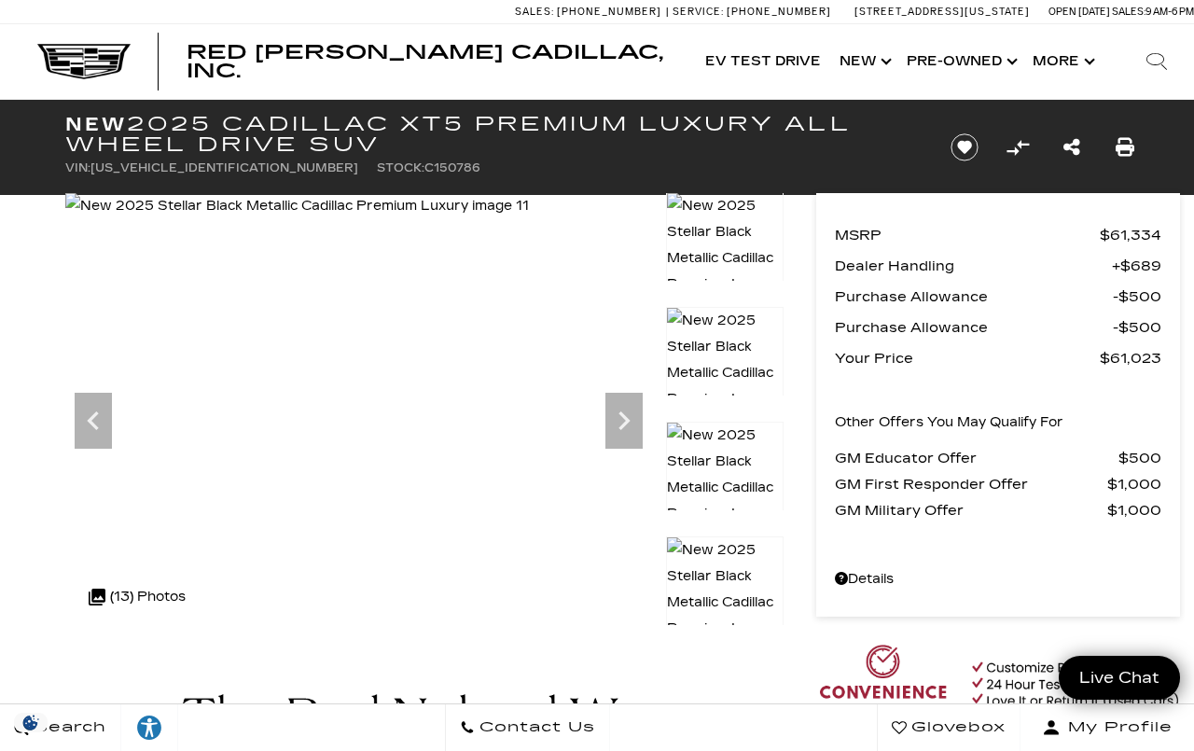
click at [626, 419] on icon "Next" at bounding box center [623, 420] width 11 height 19
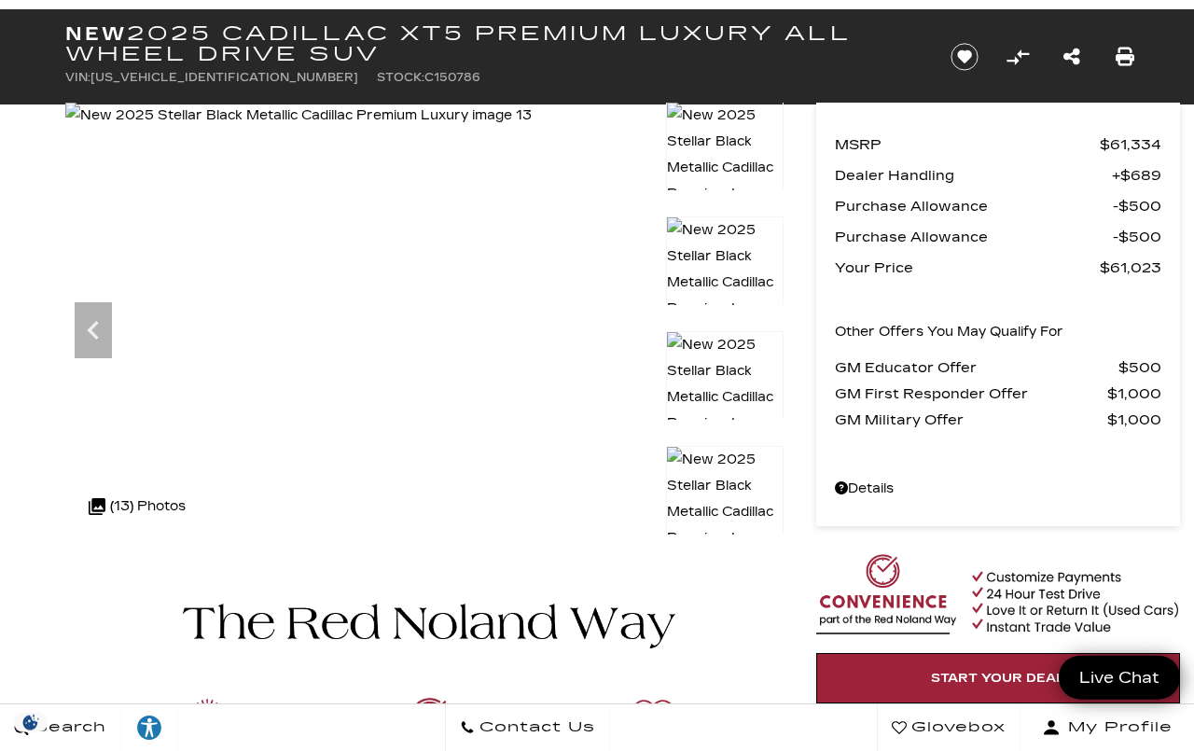
scroll to position [88, 0]
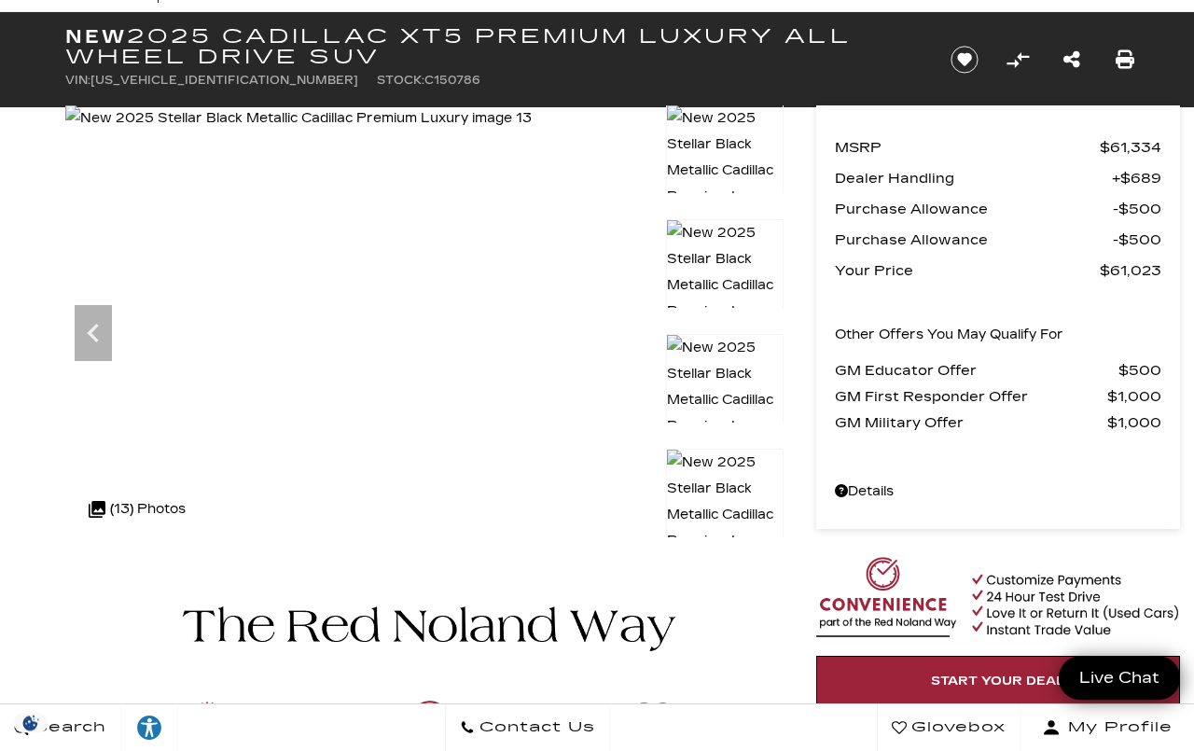
click at [532, 132] on img at bounding box center [298, 118] width 466 height 26
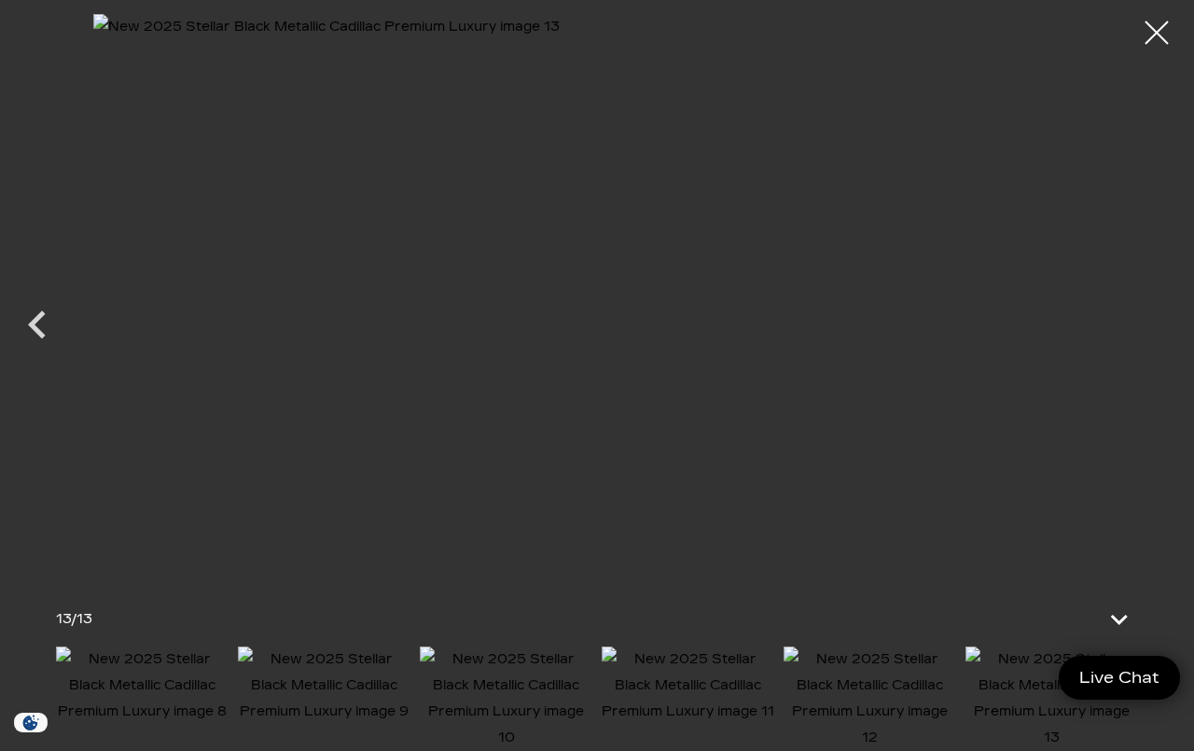
click at [1161, 39] on div at bounding box center [1156, 32] width 47 height 47
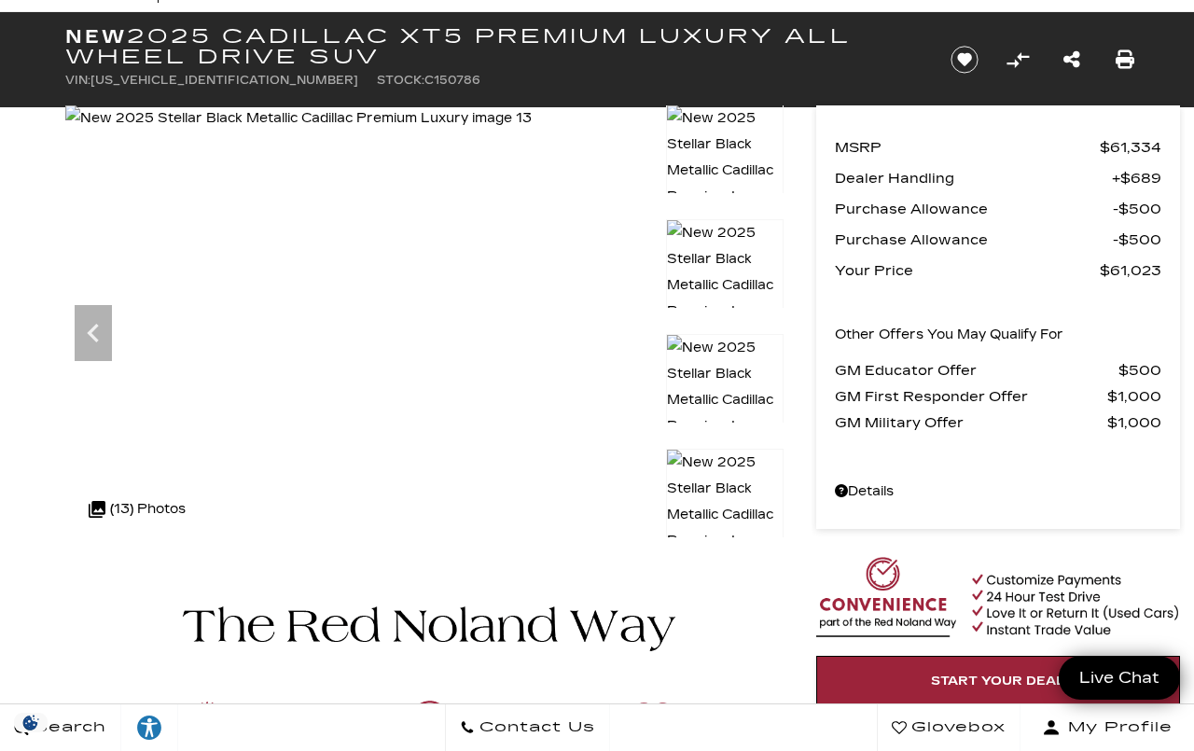
scroll to position [0, 0]
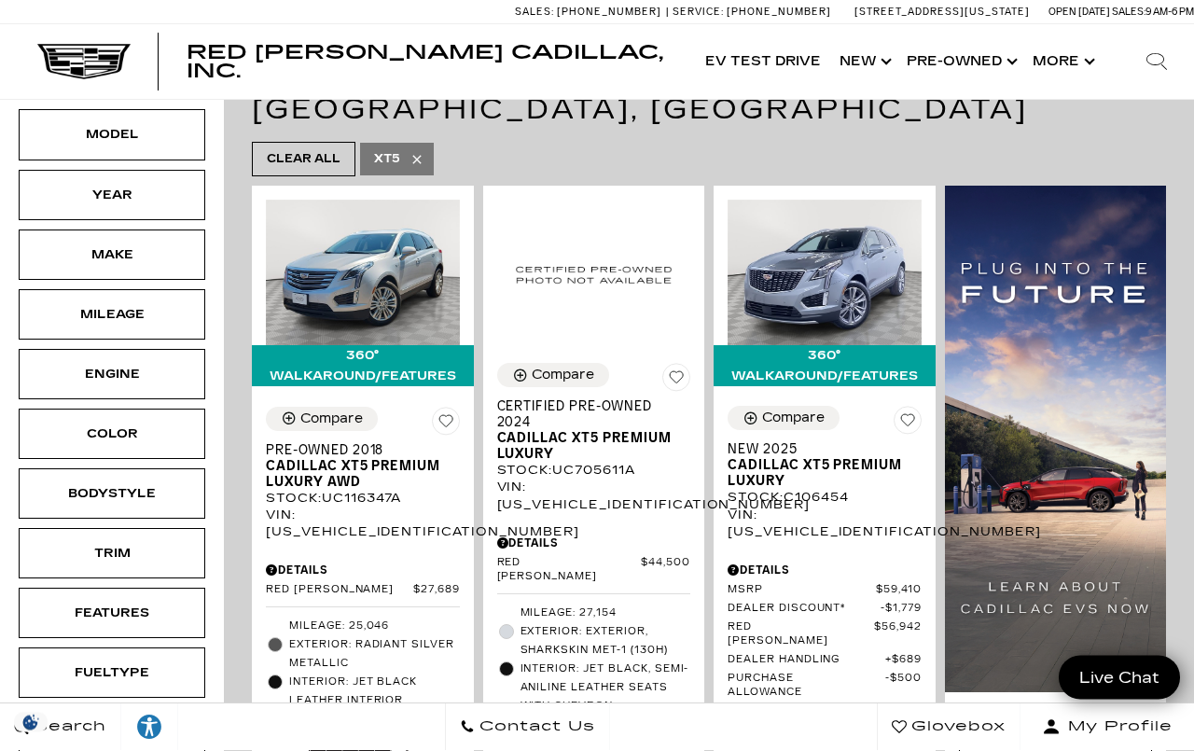
scroll to position [348, 0]
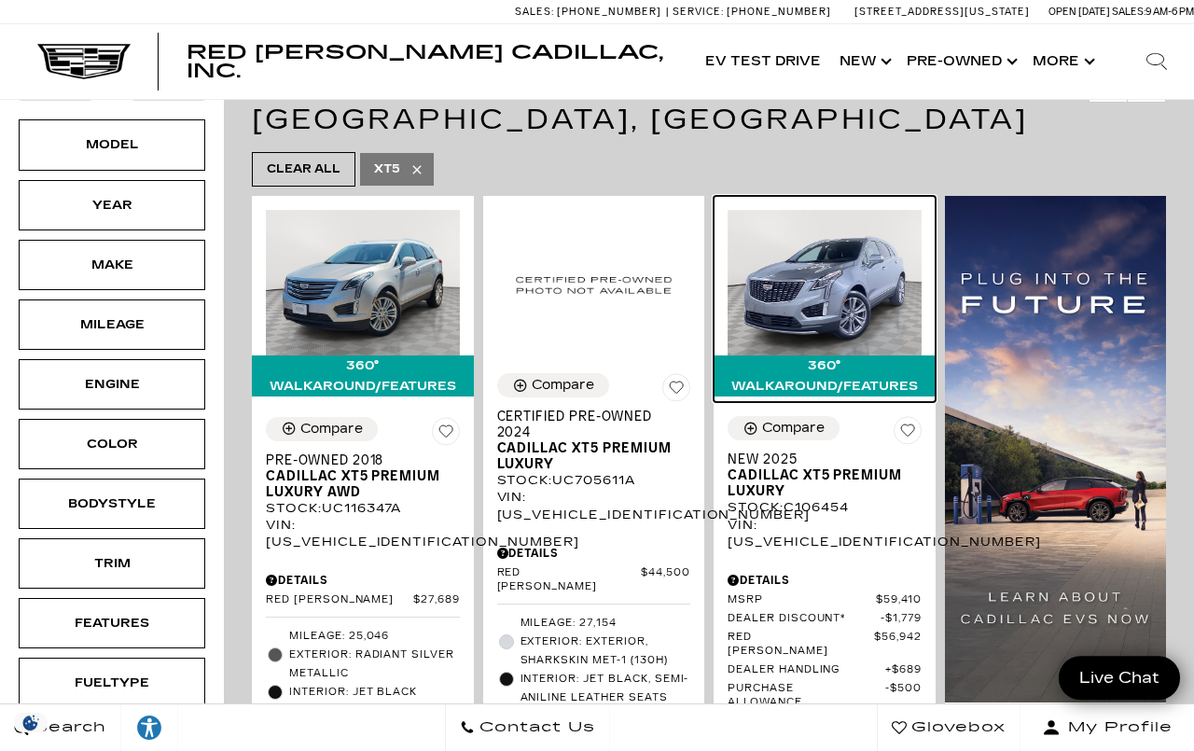
click at [852, 248] on img at bounding box center [825, 282] width 194 height 145
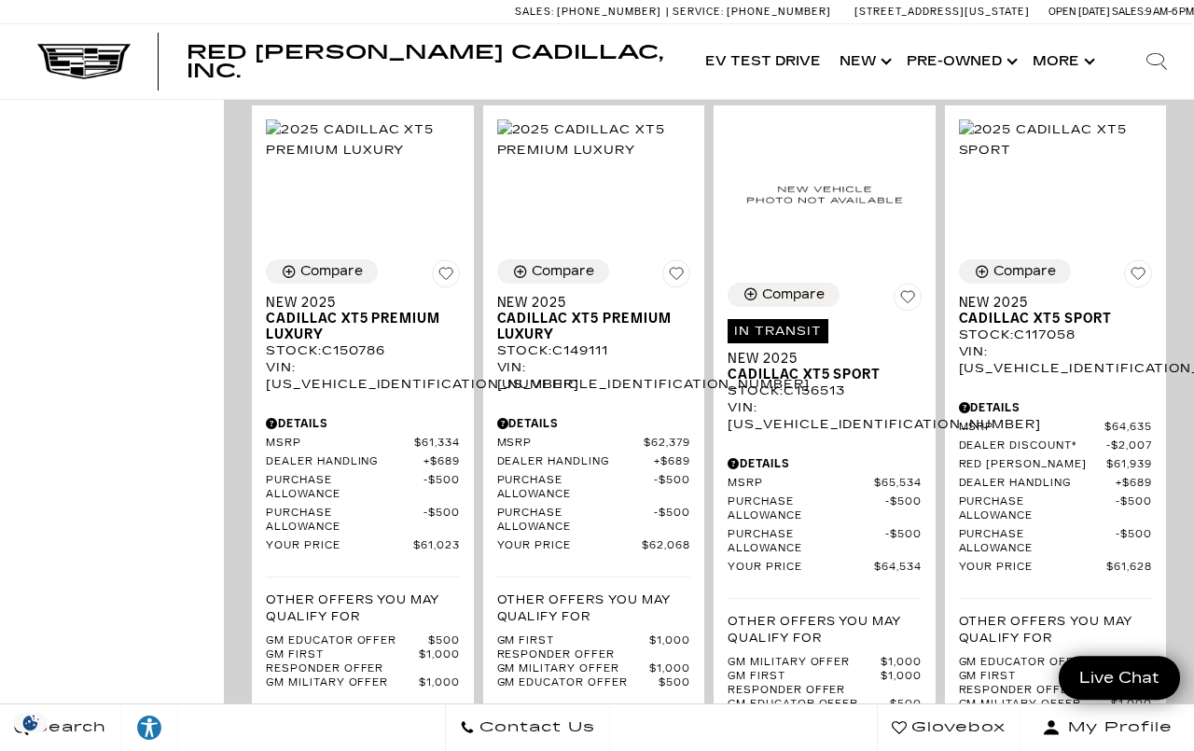
scroll to position [1437, 0]
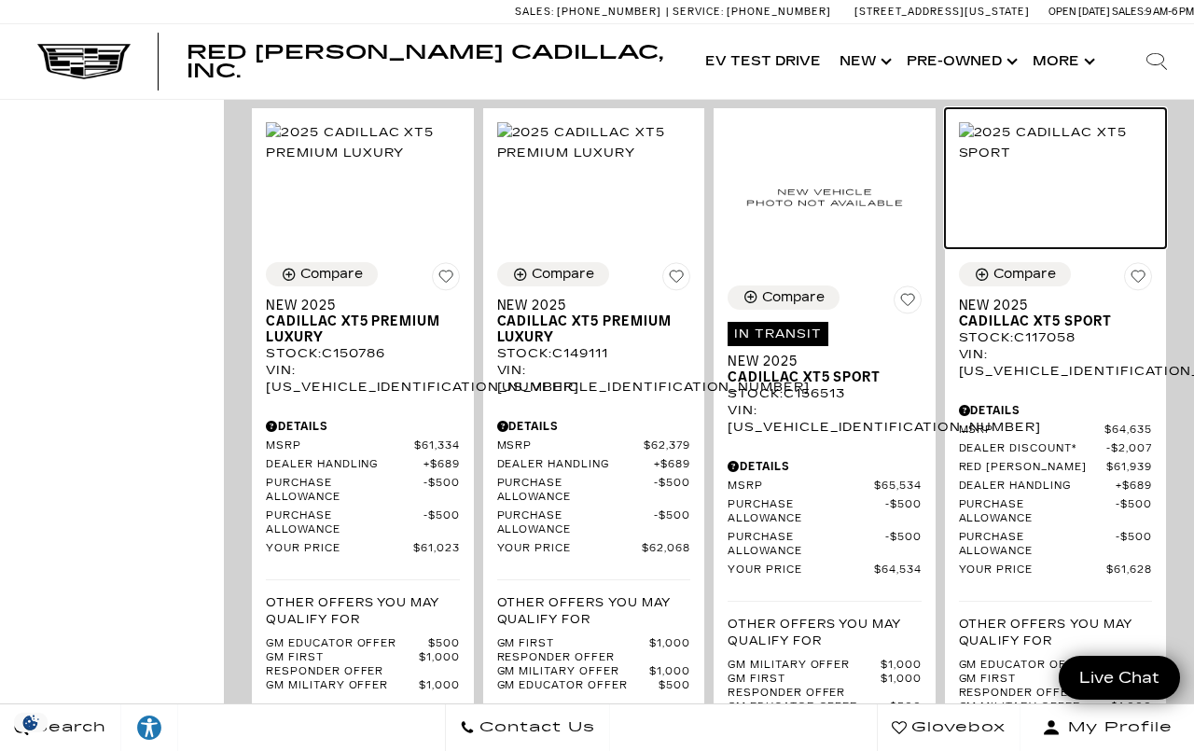
click at [1049, 163] on img at bounding box center [1056, 142] width 194 height 41
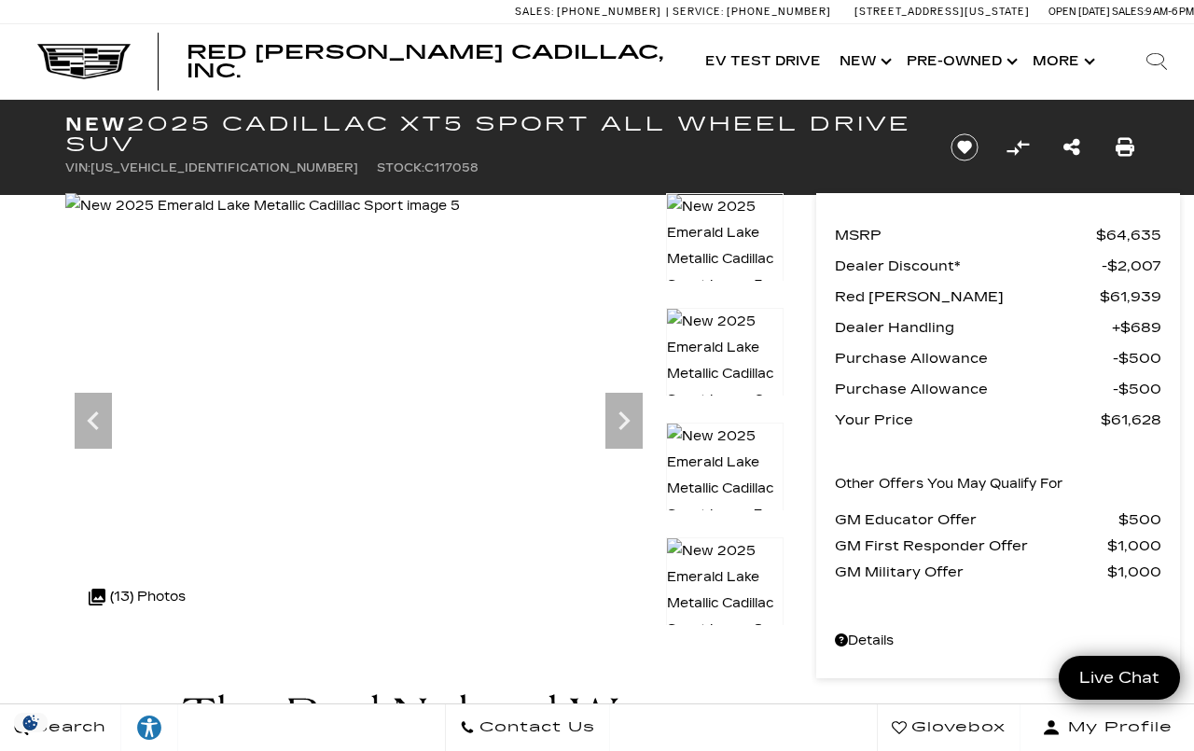
click at [460, 219] on img at bounding box center [262, 206] width 395 height 26
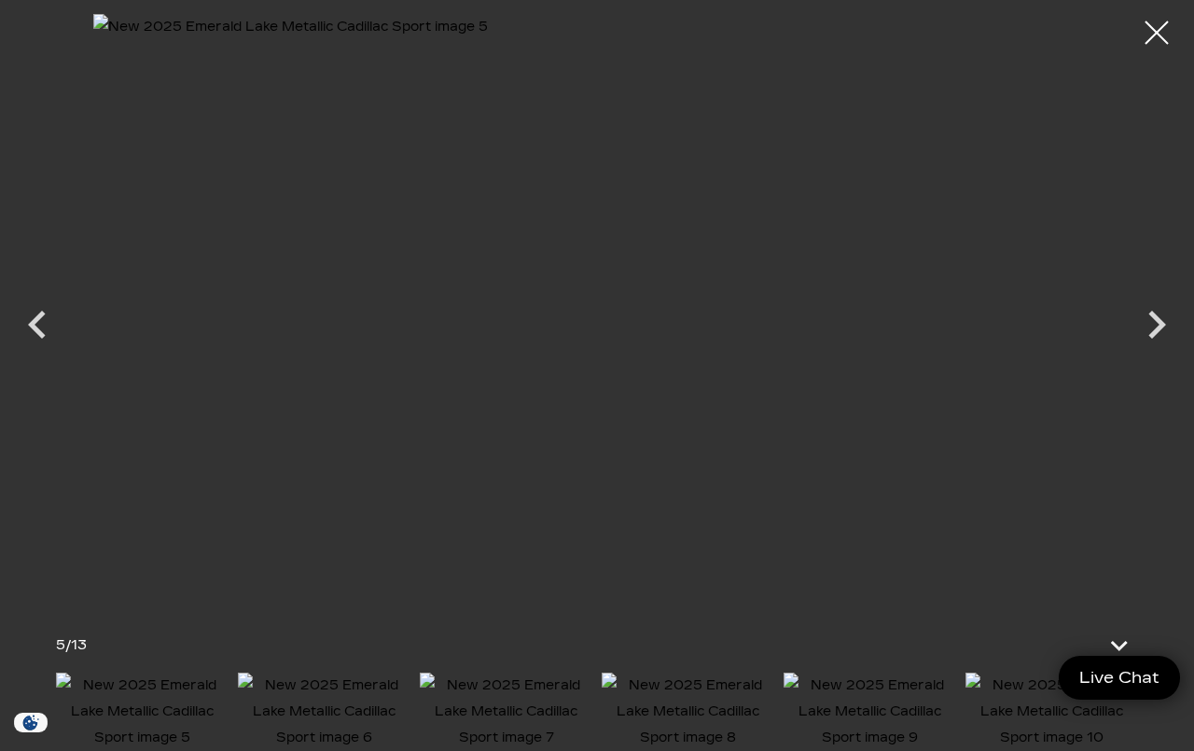
click at [1165, 319] on icon "Next" at bounding box center [1157, 325] width 56 height 56
click at [1150, 325] on icon "Next" at bounding box center [1157, 325] width 56 height 56
click at [1150, 329] on icon "Next" at bounding box center [1157, 325] width 56 height 56
click at [1159, 322] on icon "Next" at bounding box center [1157, 325] width 18 height 28
click at [58, 331] on icon "Previous" at bounding box center [37, 325] width 56 height 56
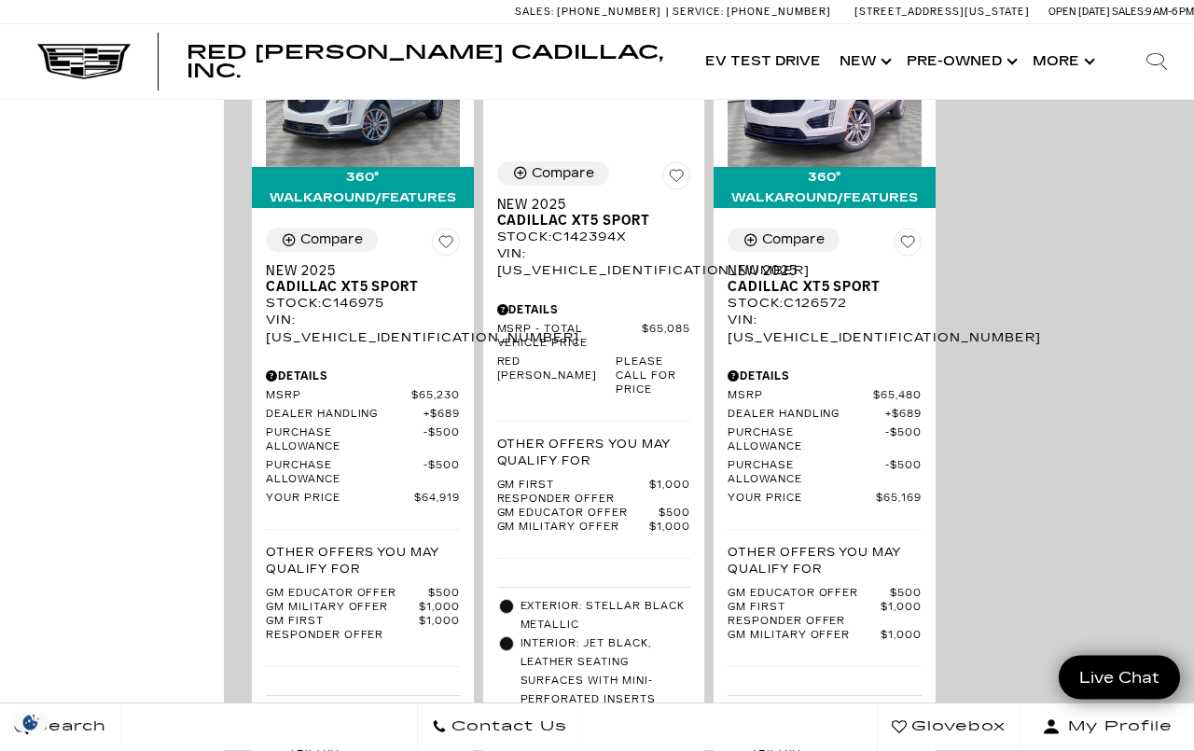
scroll to position [2433, 0]
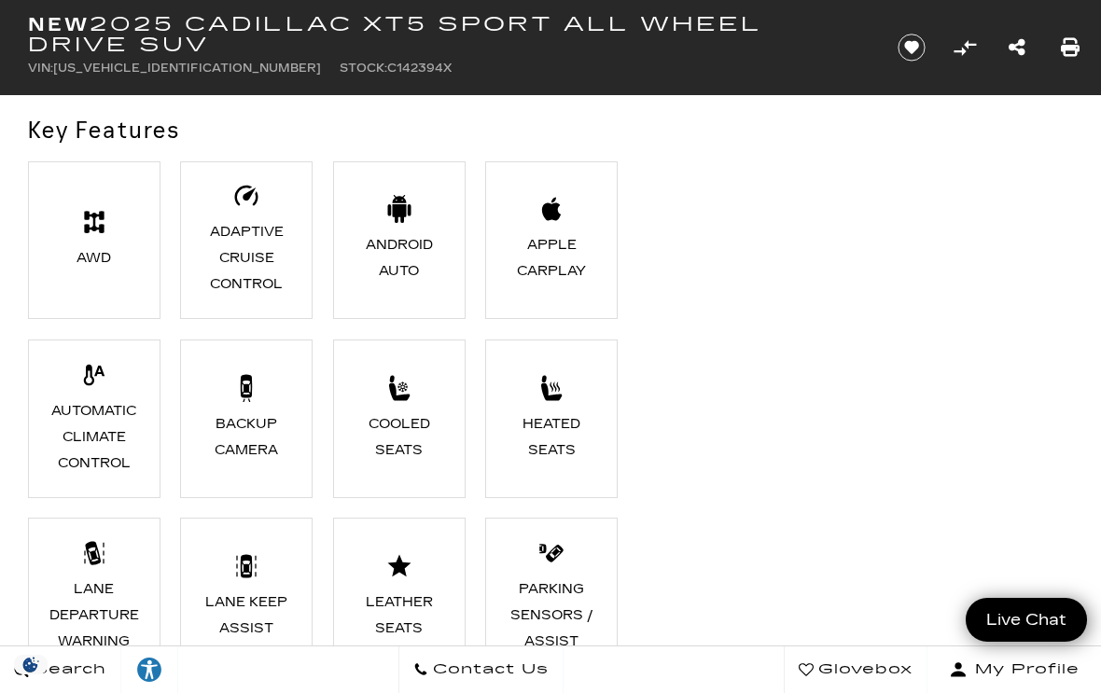
scroll to position [1155, 0]
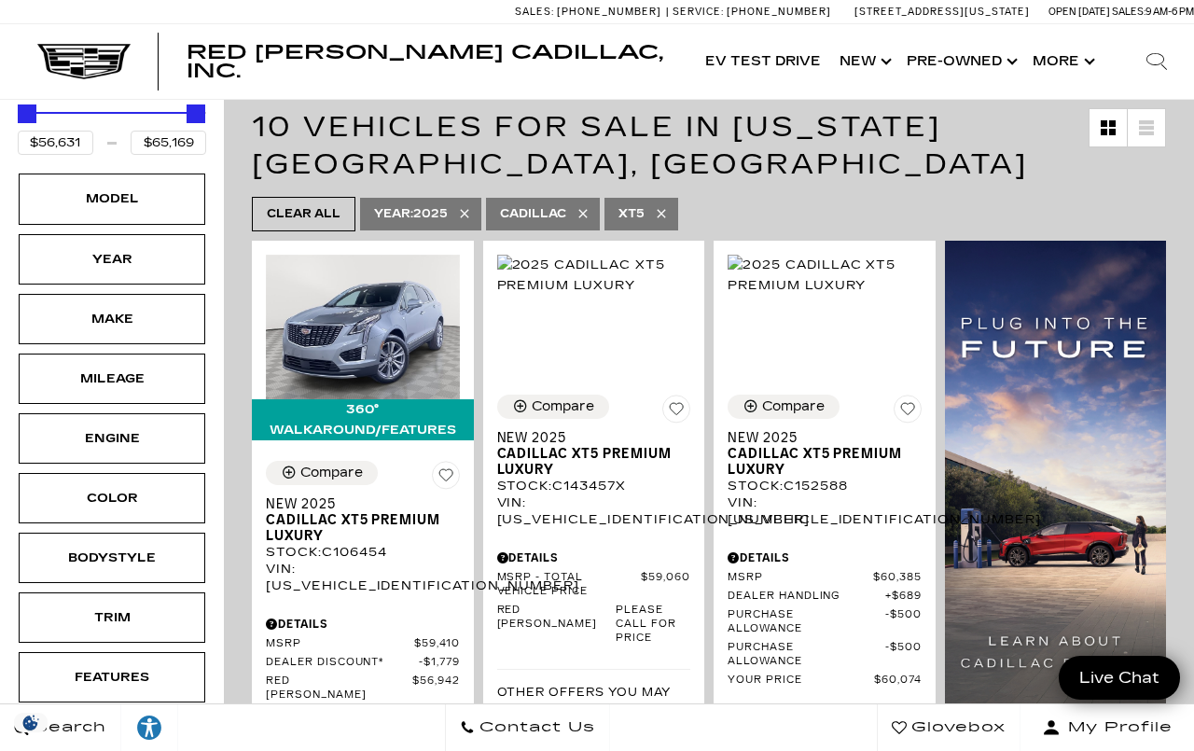
scroll to position [294, 0]
click at [822, 285] on img at bounding box center [825, 275] width 194 height 41
